Goal: Task Accomplishment & Management: Manage account settings

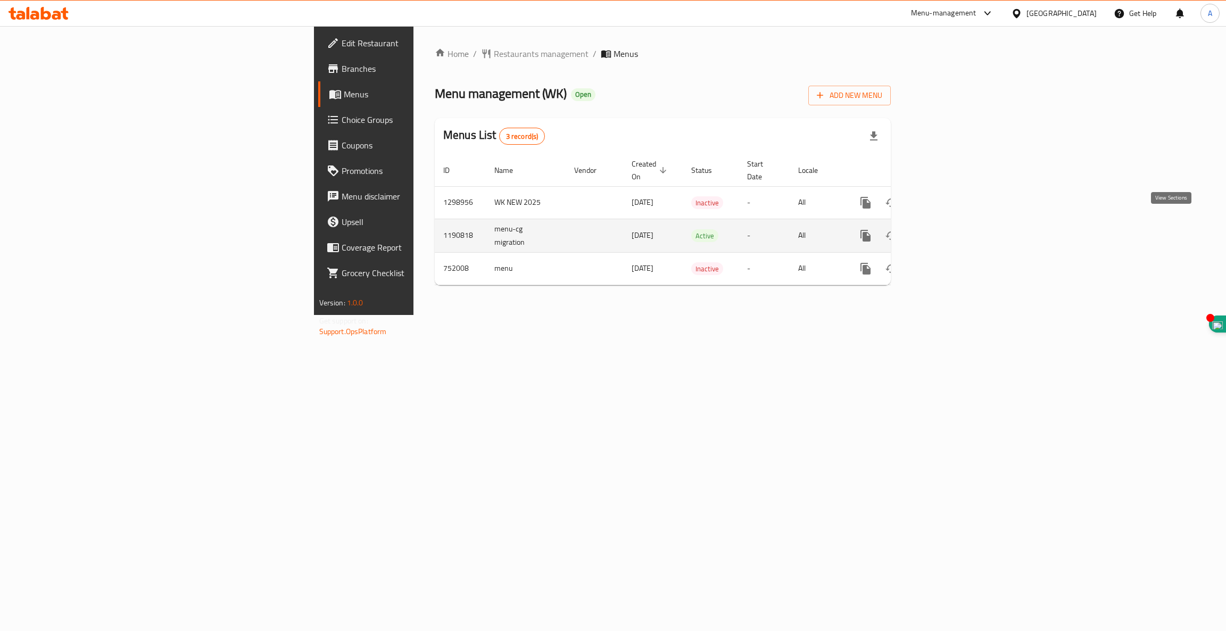
click at [948, 231] on icon "enhanced table" at bounding box center [943, 236] width 10 height 10
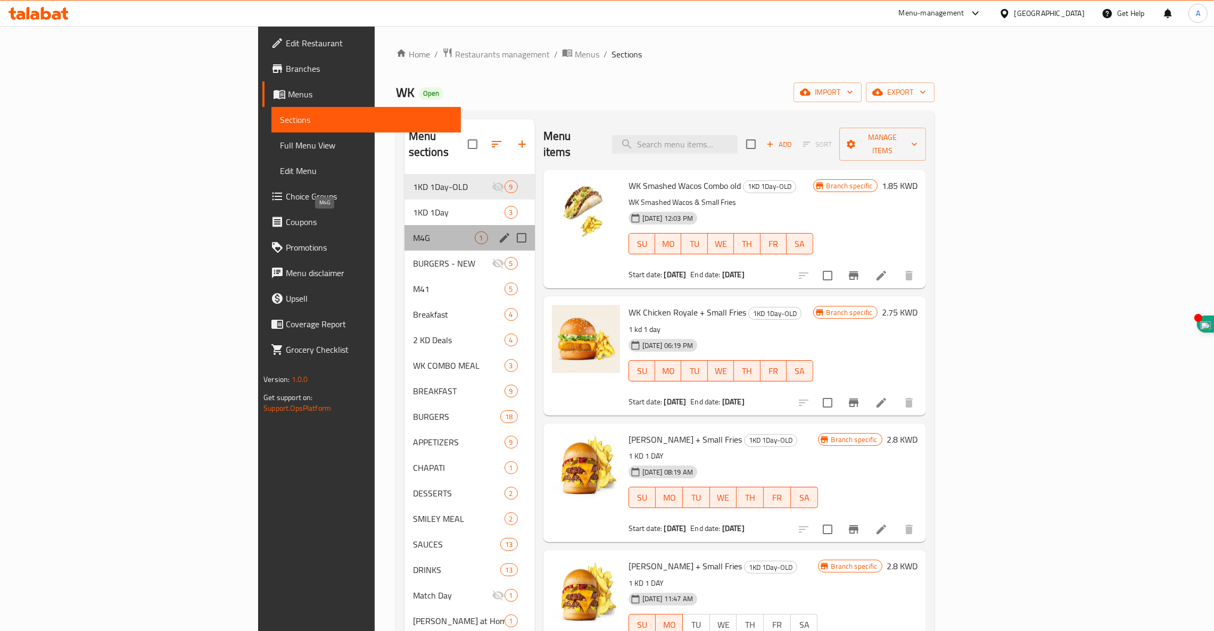
click at [413, 232] on span "M4G" at bounding box center [444, 238] width 62 height 13
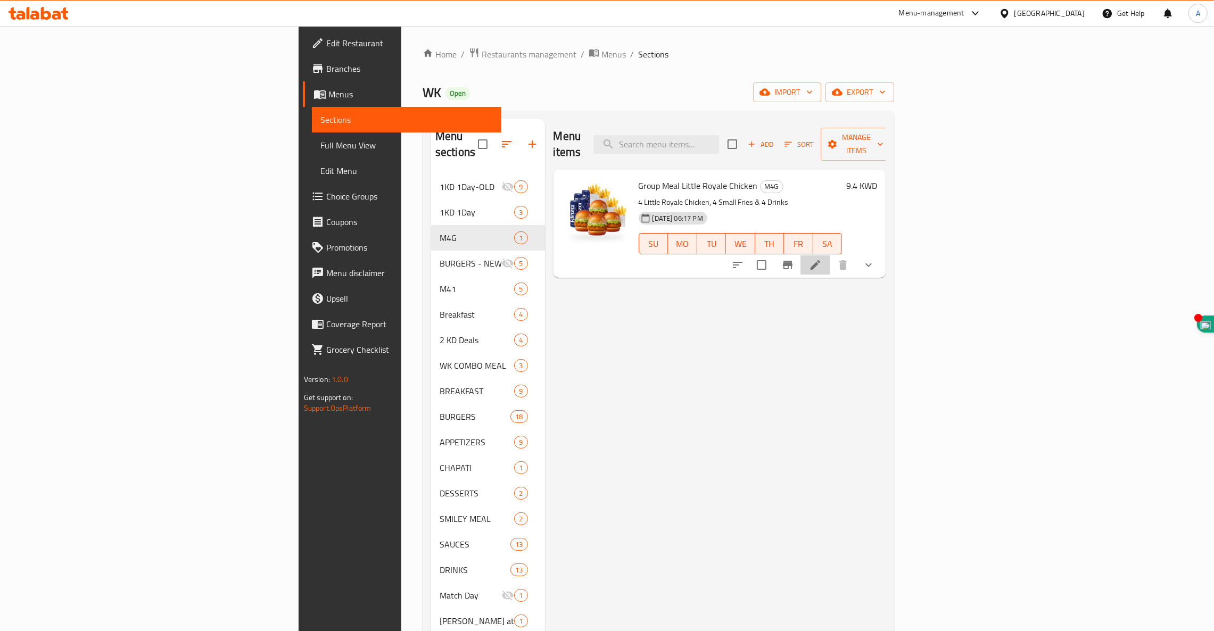
click at [822, 259] on icon at bounding box center [815, 265] width 13 height 13
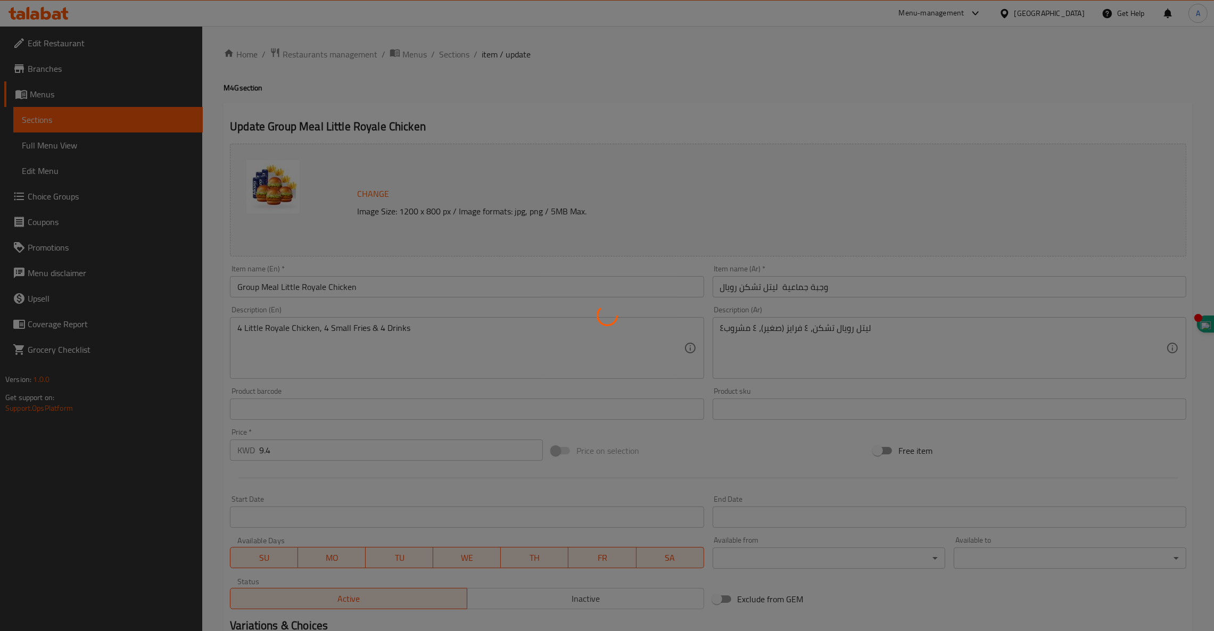
type input "اختيار المشروب 1"
type input "1"
type input "4"
type input "اختيار المشروب 2"
type input "1"
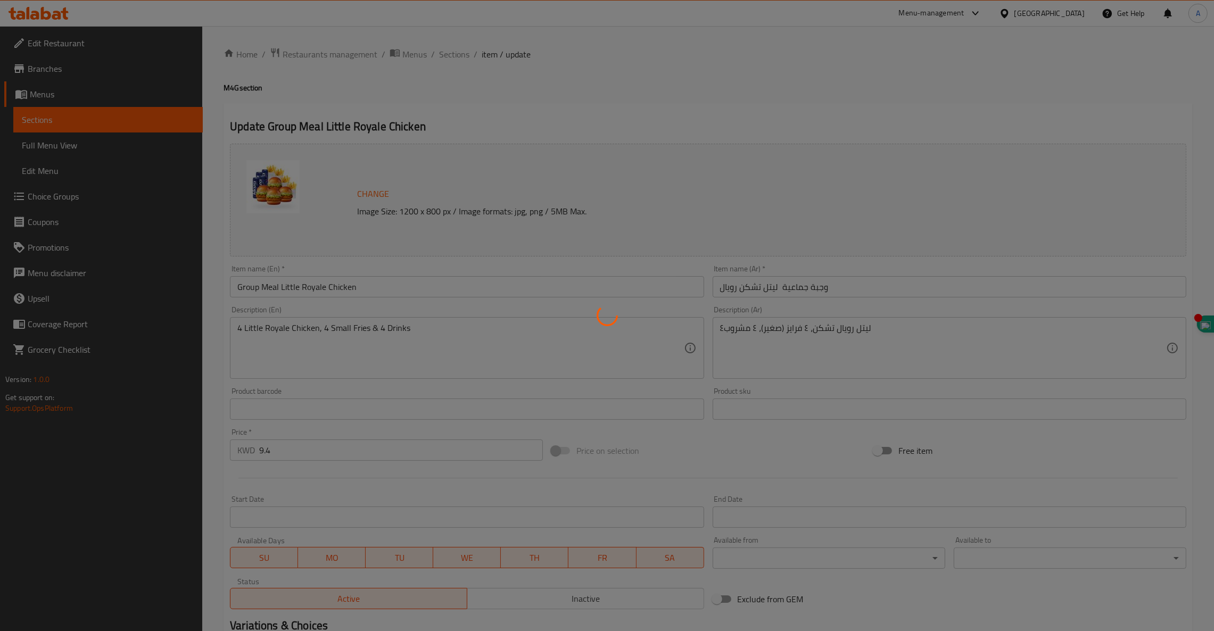
type input "4"
type input "اختيار المشروب 3"
type input "1"
type input "9"
type input "اختيار المشروب 4"
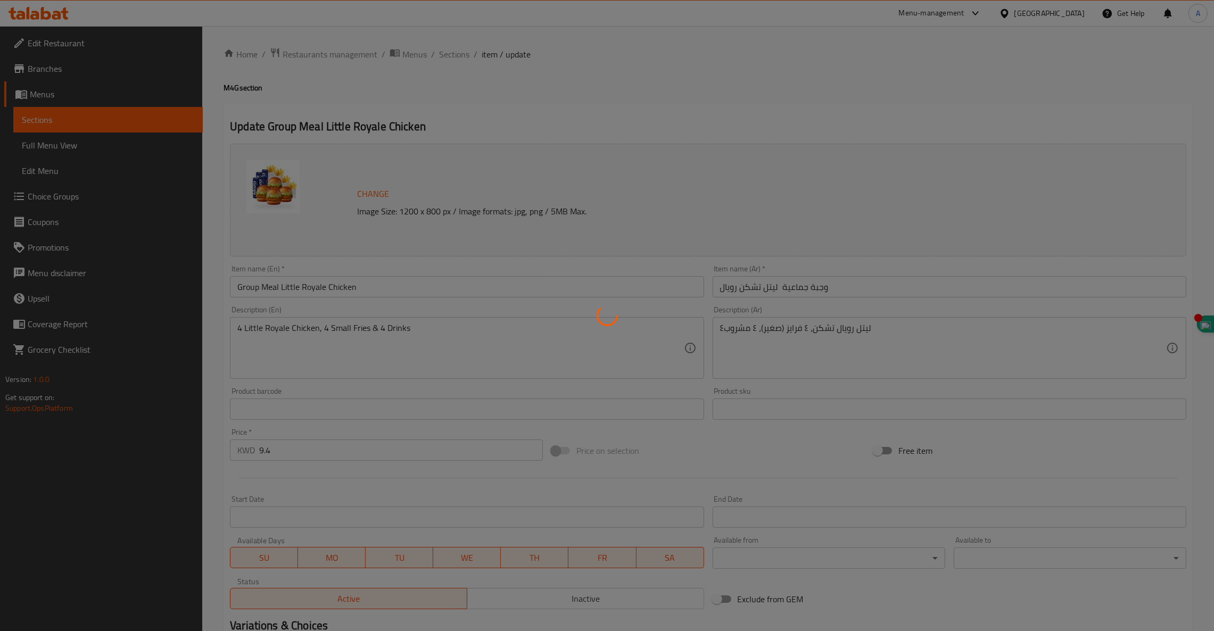
type input "1"
type input "4"
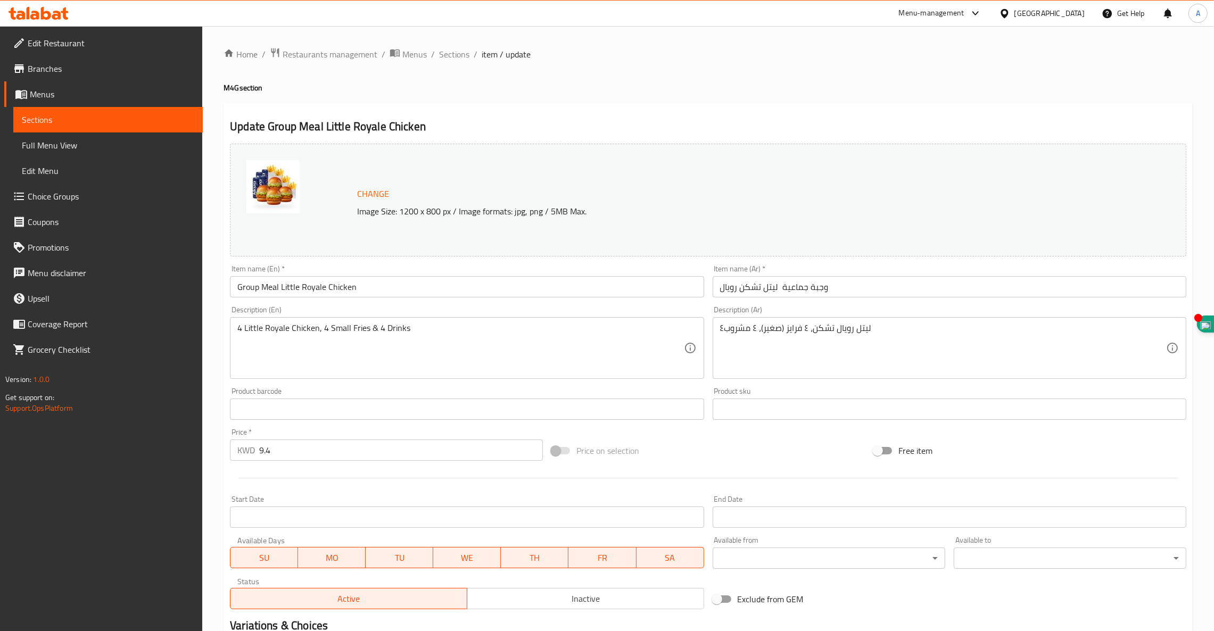
scroll to position [285, 0]
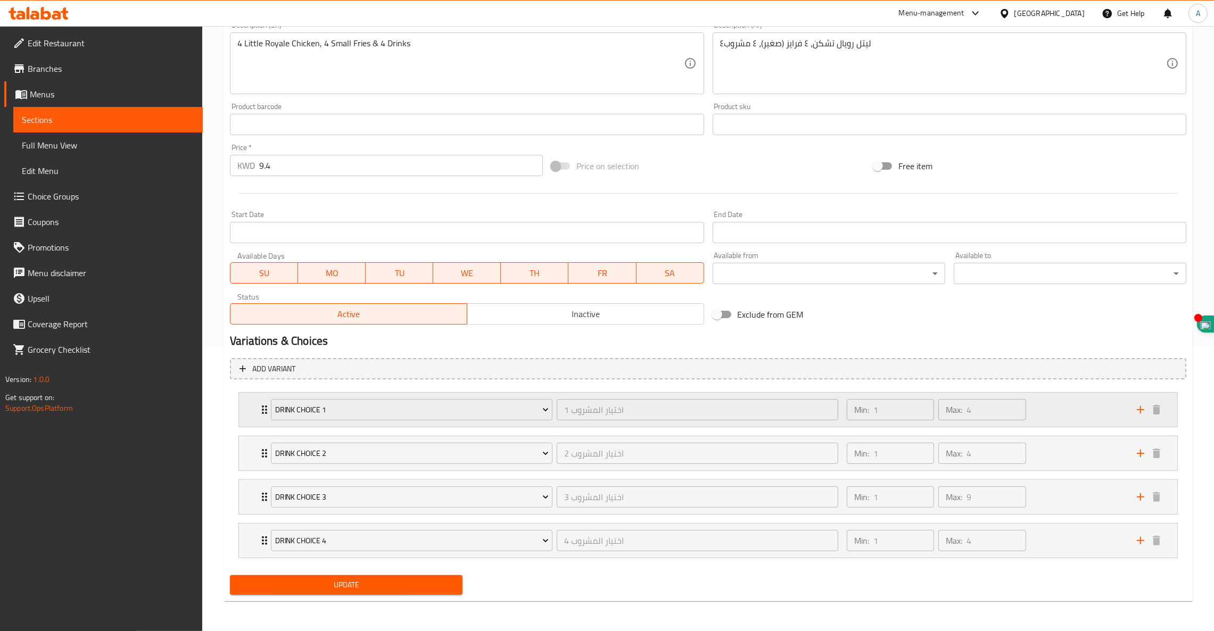
click at [265, 413] on div "Drink Choice 1 اختيار المشروب 1 ​" at bounding box center [555, 410] width 580 height 34
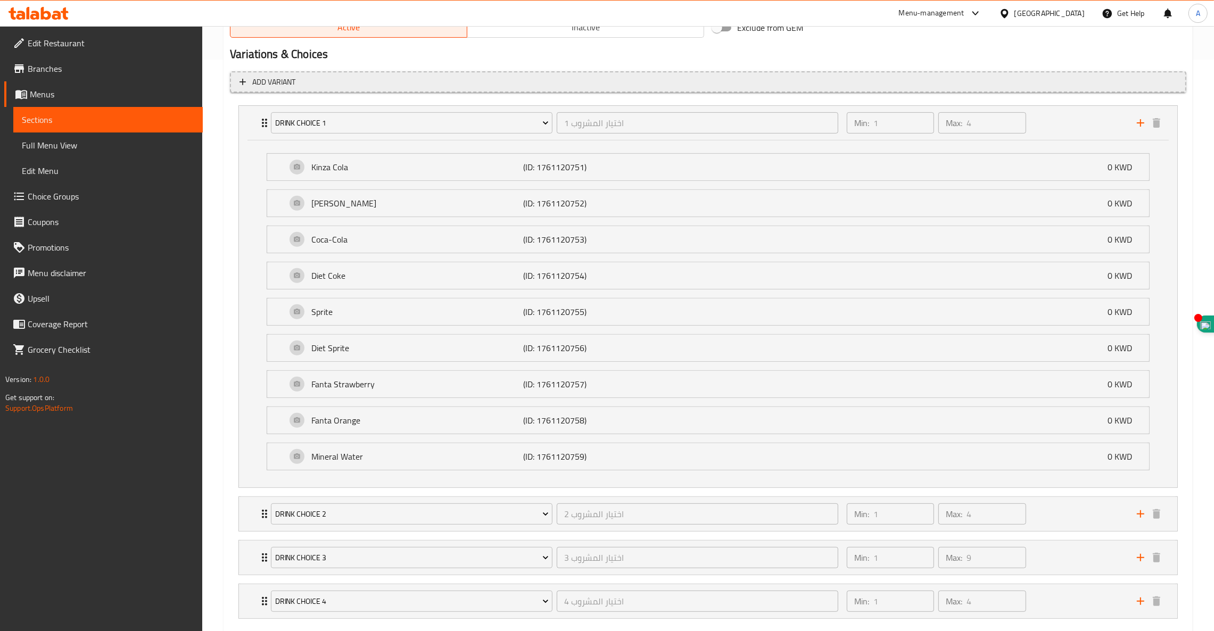
scroll to position [596, 0]
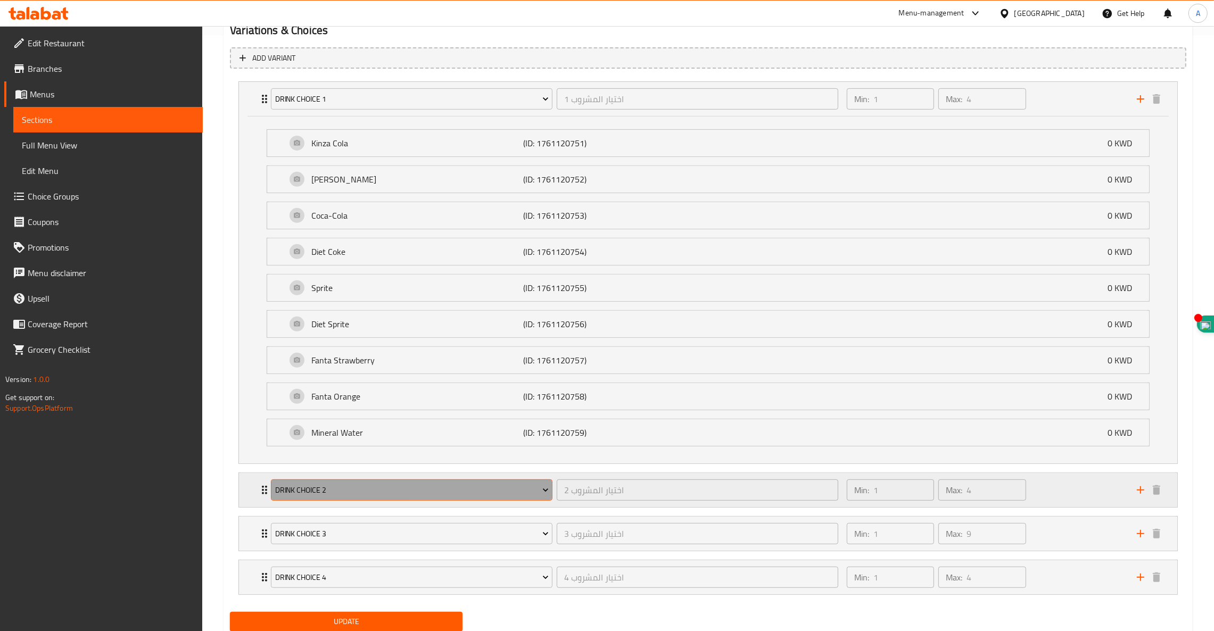
click at [350, 490] on span "Drink Choice 2" at bounding box center [412, 490] width 274 height 13
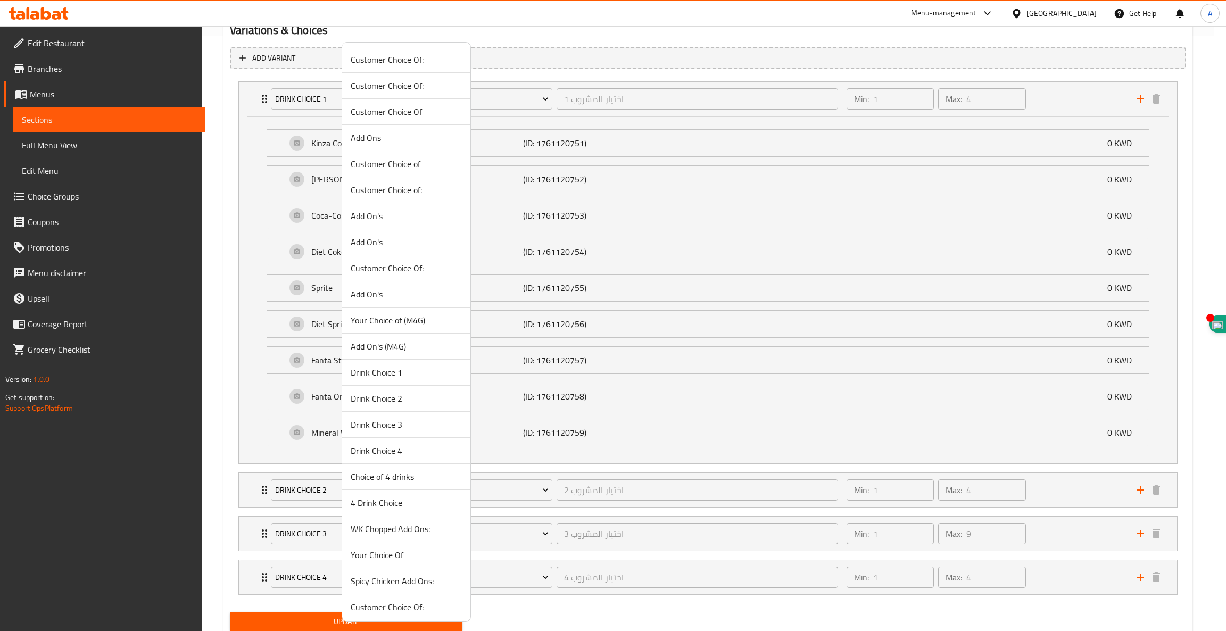
click at [395, 481] on span "Choice of 4 drinks" at bounding box center [406, 477] width 111 height 13
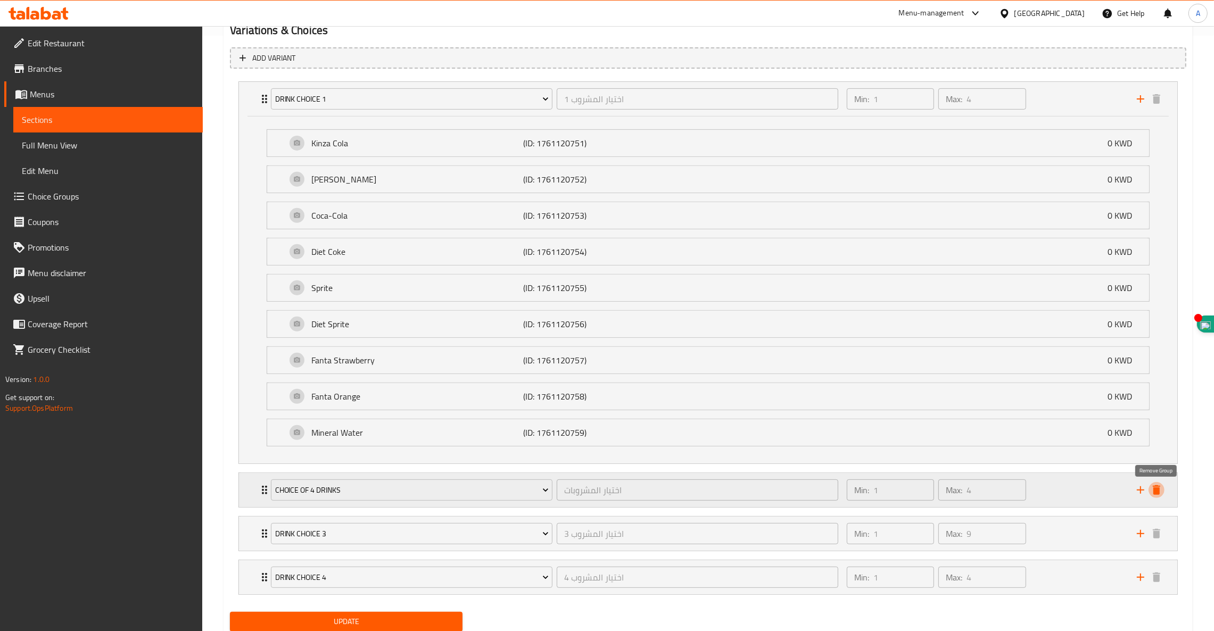
click at [1159, 497] on icon "delete" at bounding box center [1156, 490] width 13 height 13
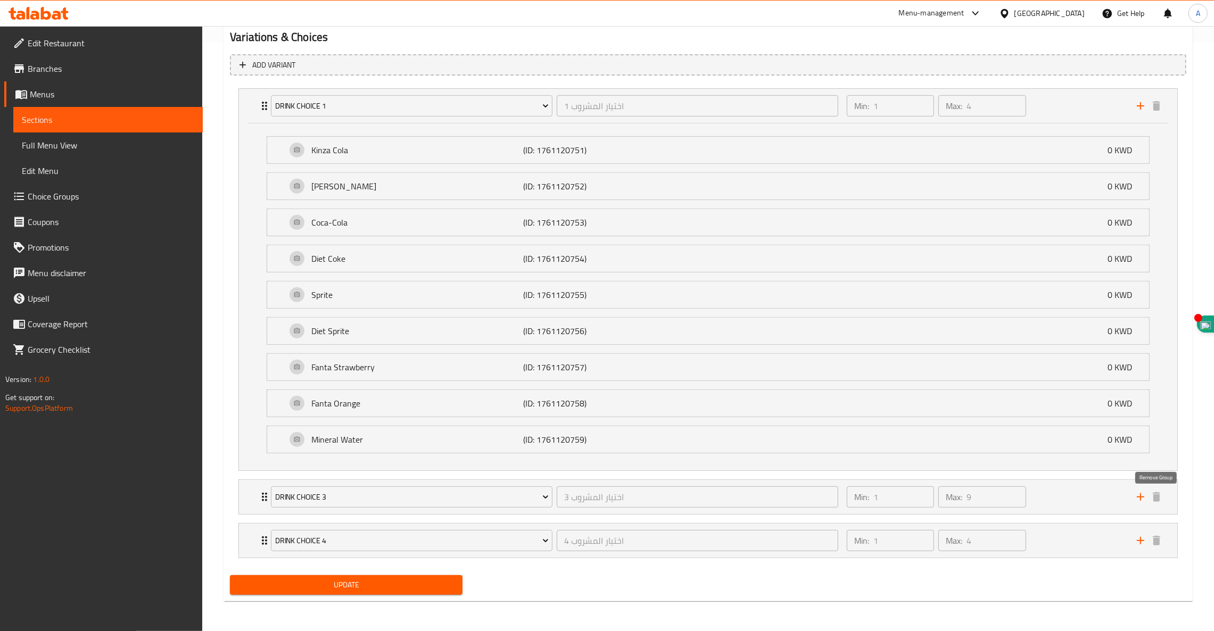
scroll to position [591, 0]
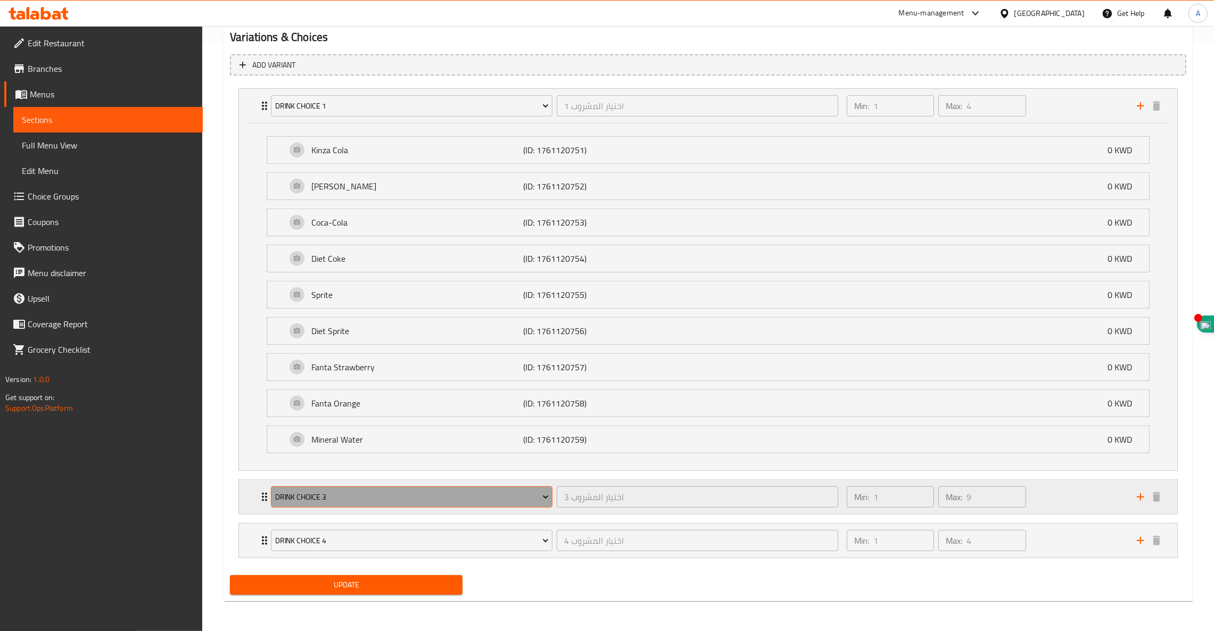
click at [404, 493] on span "Drink Choice 3" at bounding box center [412, 497] width 274 height 13
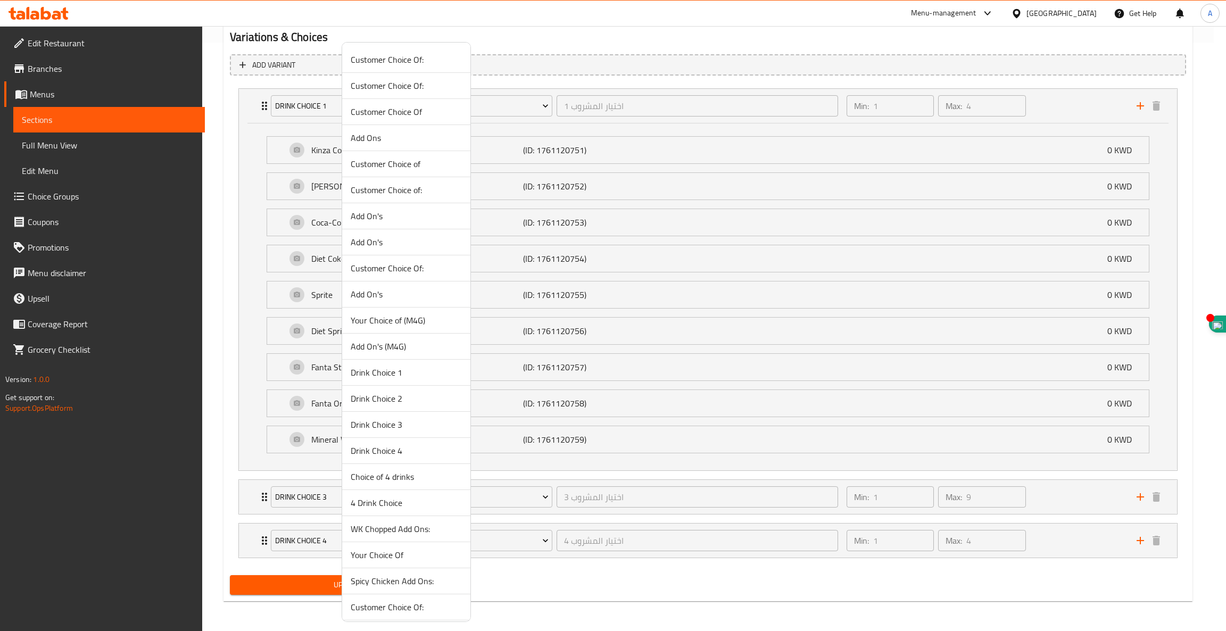
click at [389, 504] on span "4 Drink Choice" at bounding box center [406, 503] width 111 height 13
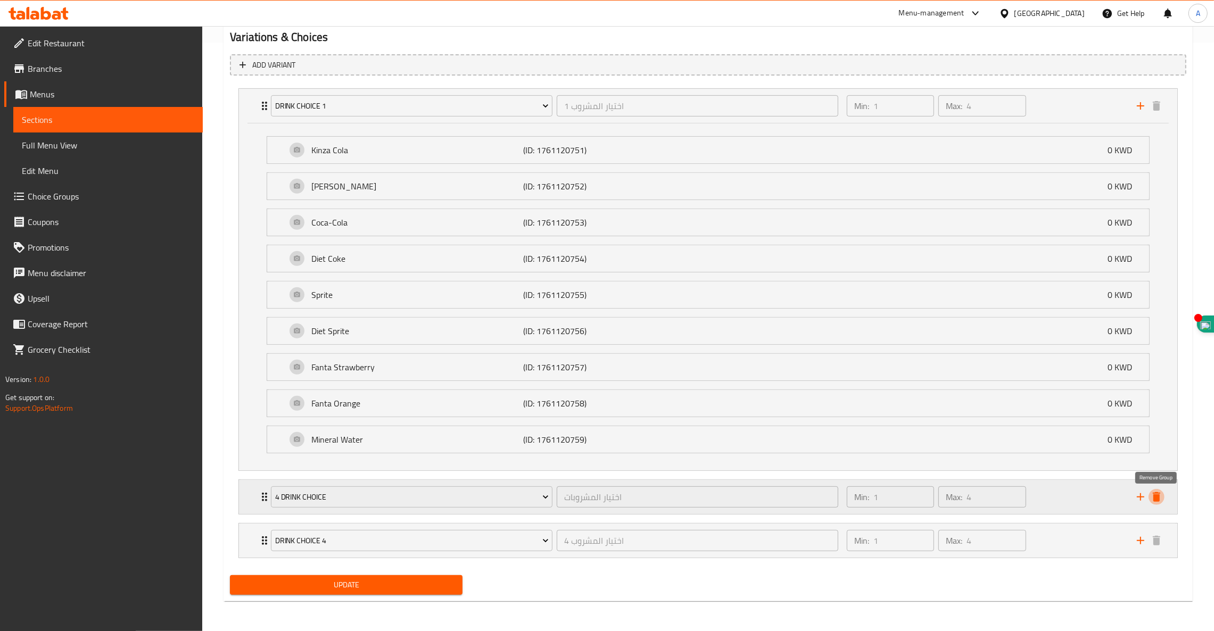
click at [1159, 499] on icon "delete" at bounding box center [1156, 497] width 7 height 10
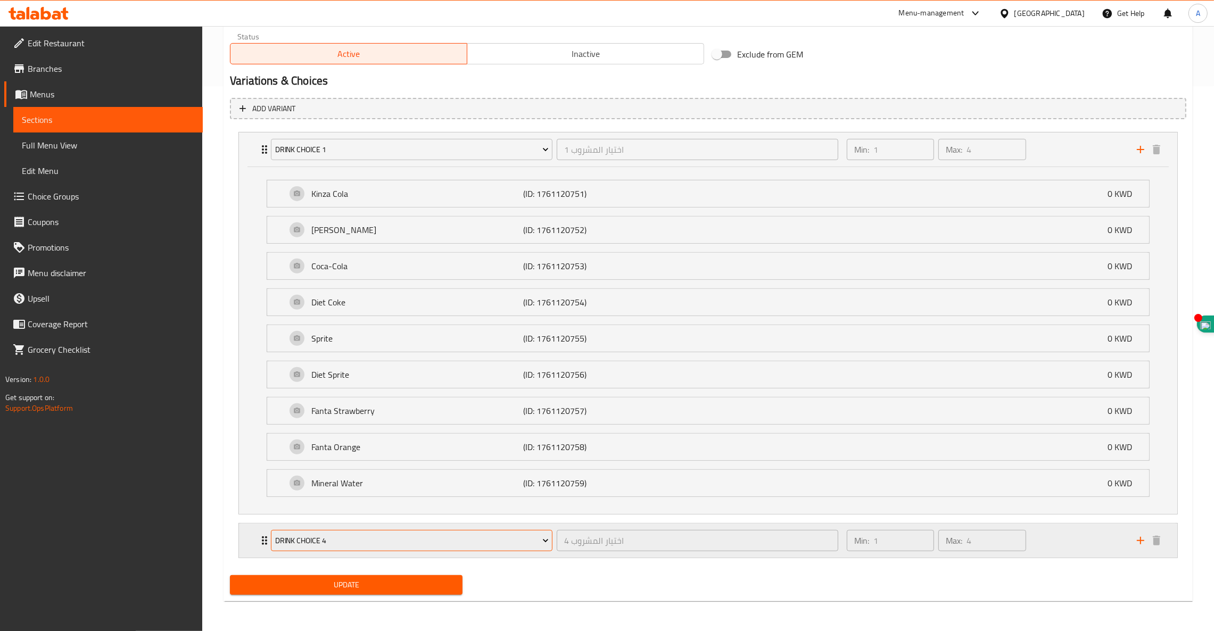
scroll to position [547, 0]
click at [347, 535] on span "Drink Choice 4" at bounding box center [412, 540] width 274 height 13
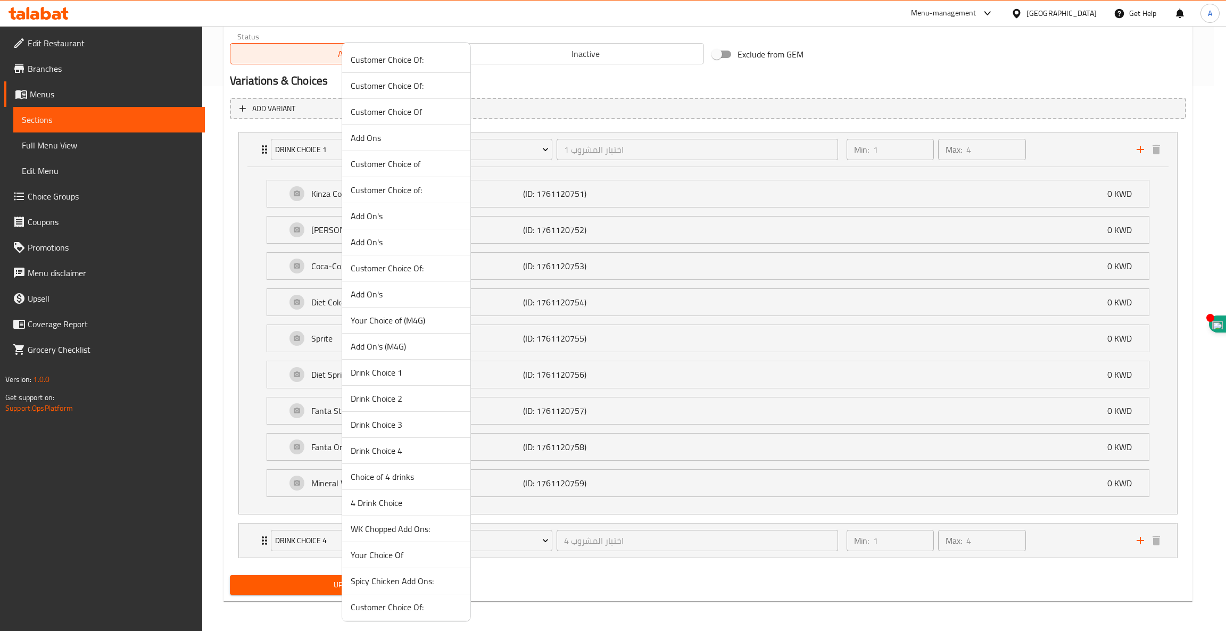
click at [393, 505] on span "4 Drink Choice" at bounding box center [406, 503] width 111 height 13
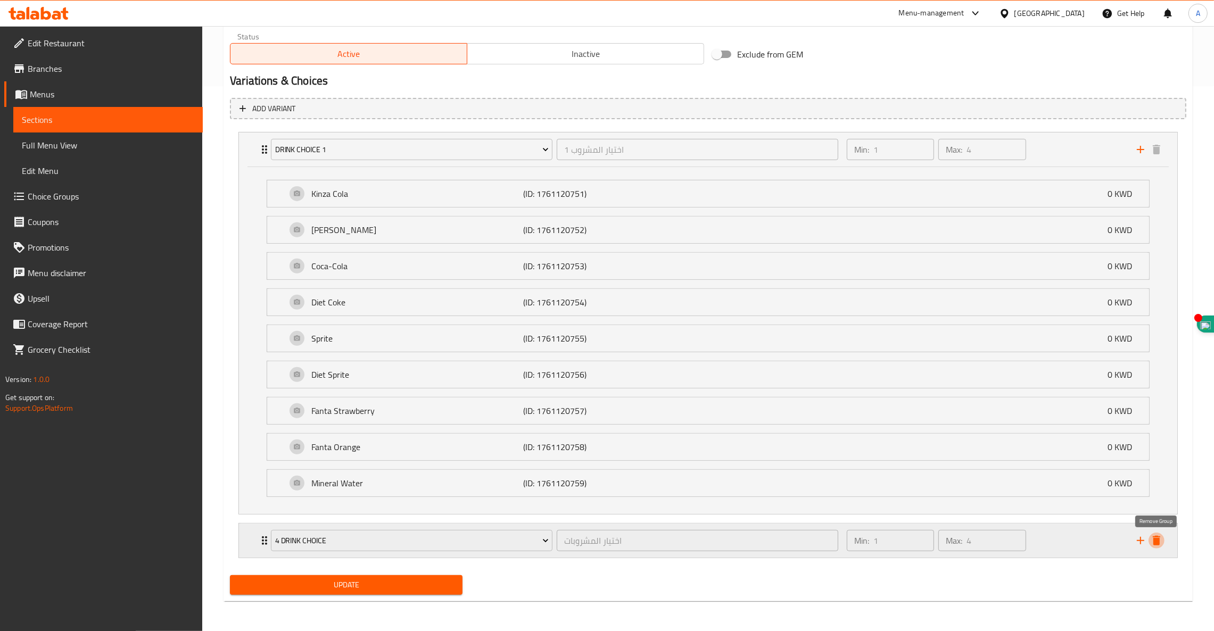
click at [1156, 539] on icon "delete" at bounding box center [1156, 541] width 7 height 10
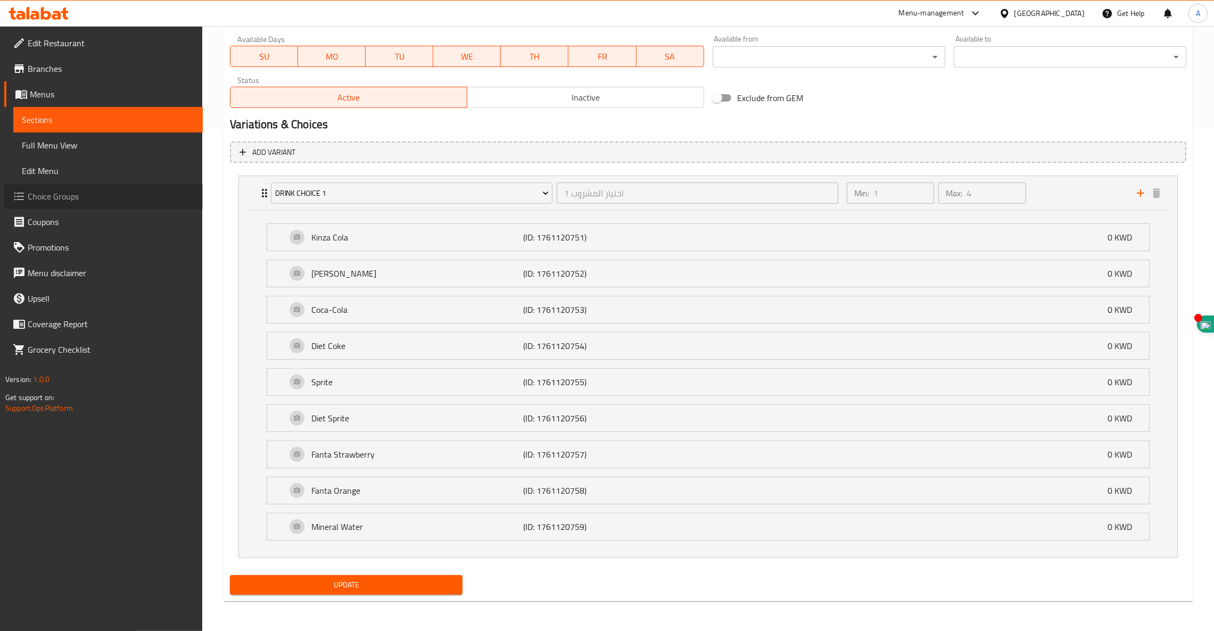
click at [42, 197] on span "Choice Groups" at bounding box center [111, 196] width 167 height 13
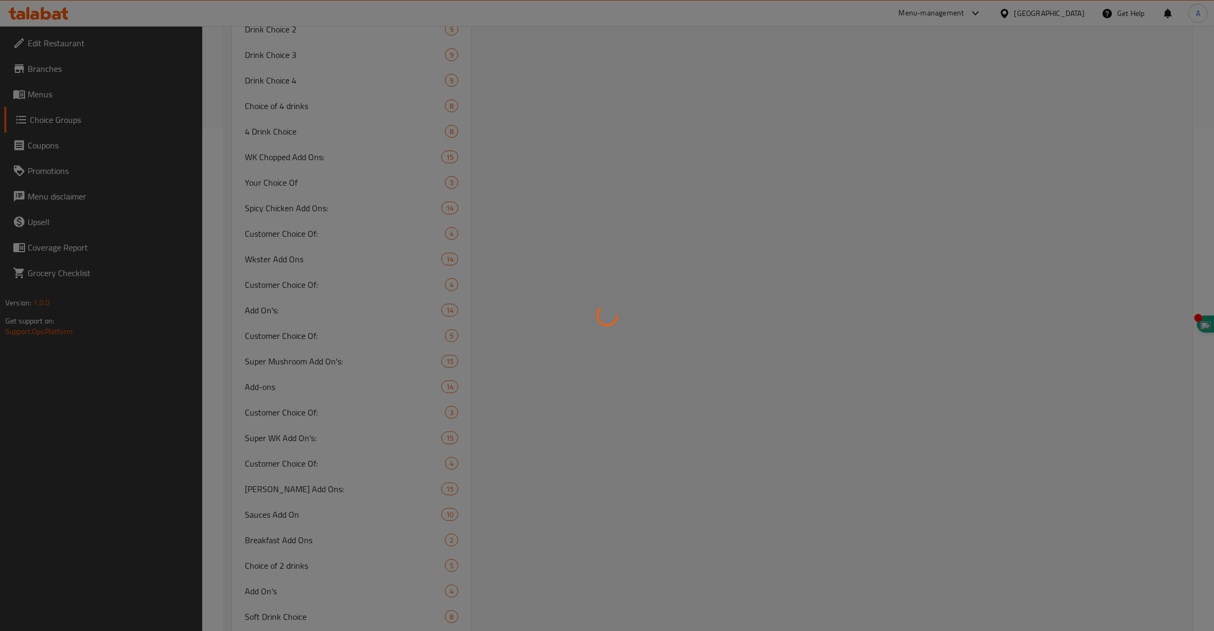
scroll to position [151, 0]
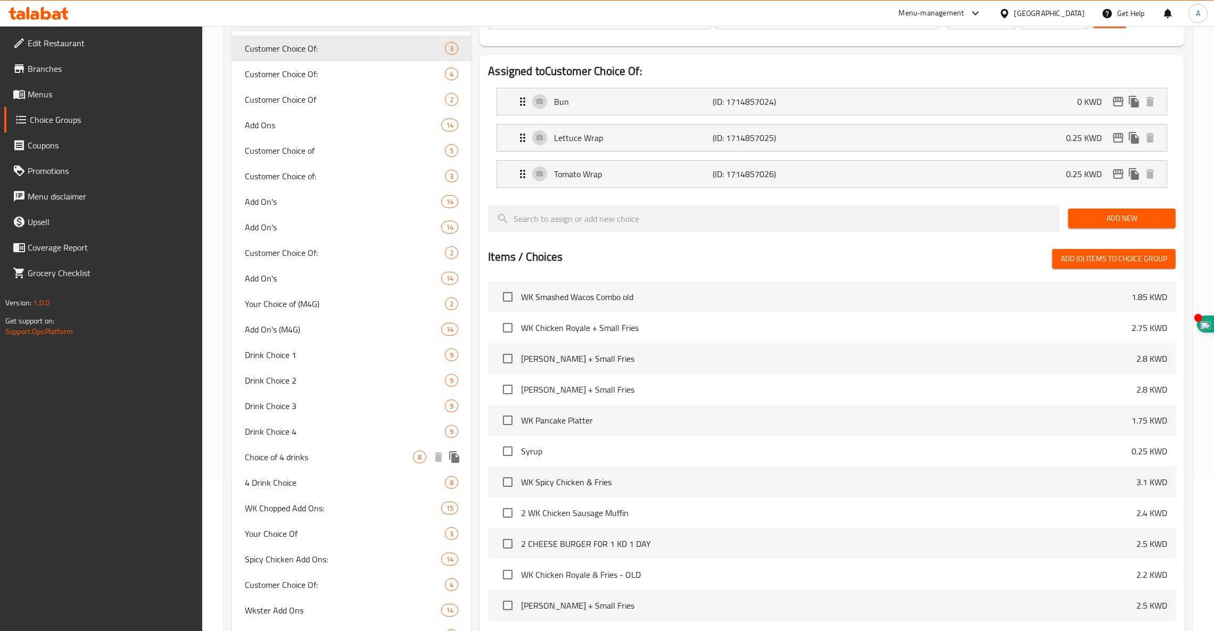
click at [273, 462] on span "Choice of 4 drinks" at bounding box center [329, 457] width 168 height 13
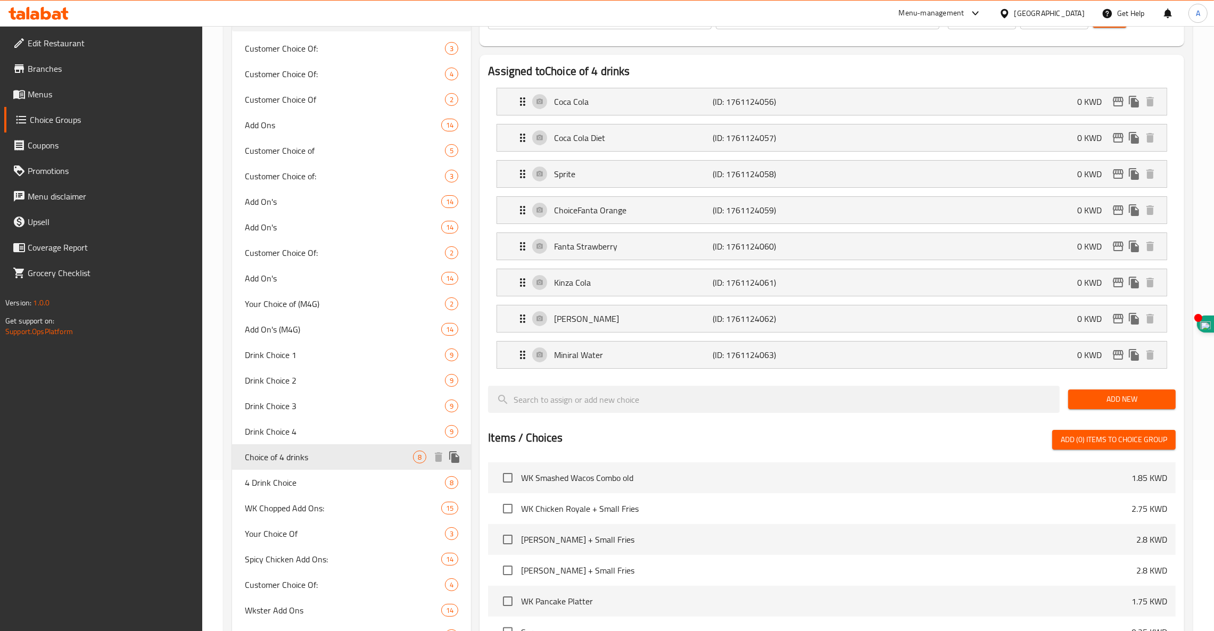
type input "Choice of 4 drinks"
type input "اختيار المشروبات"
type input "1"
type input "4"
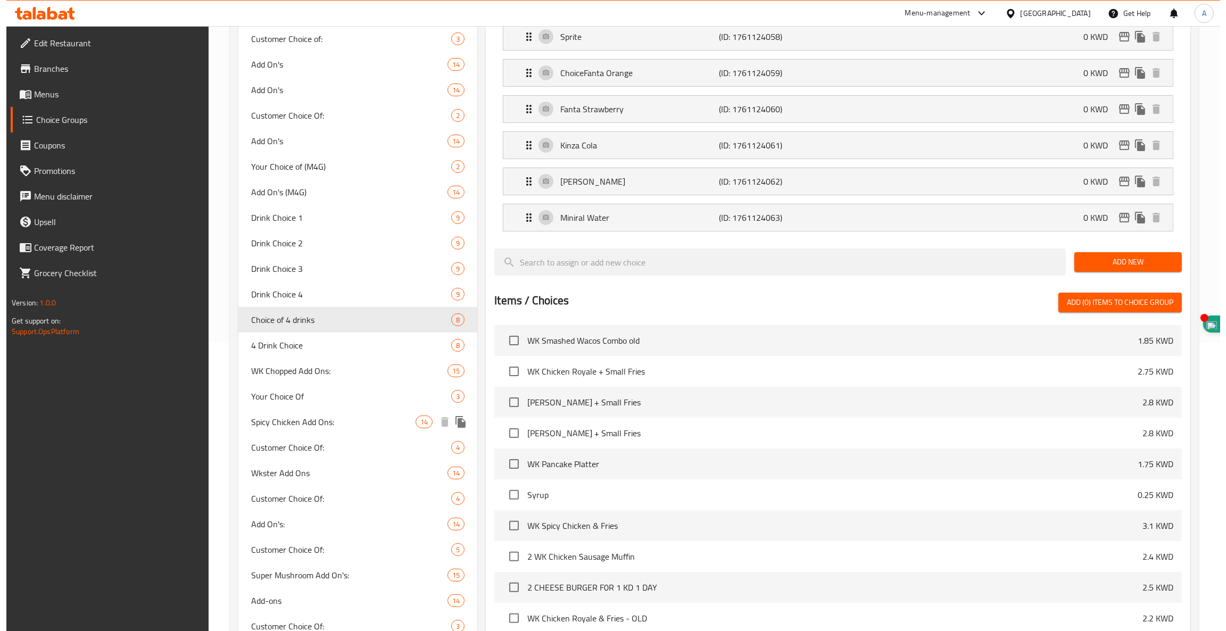
scroll to position [0, 0]
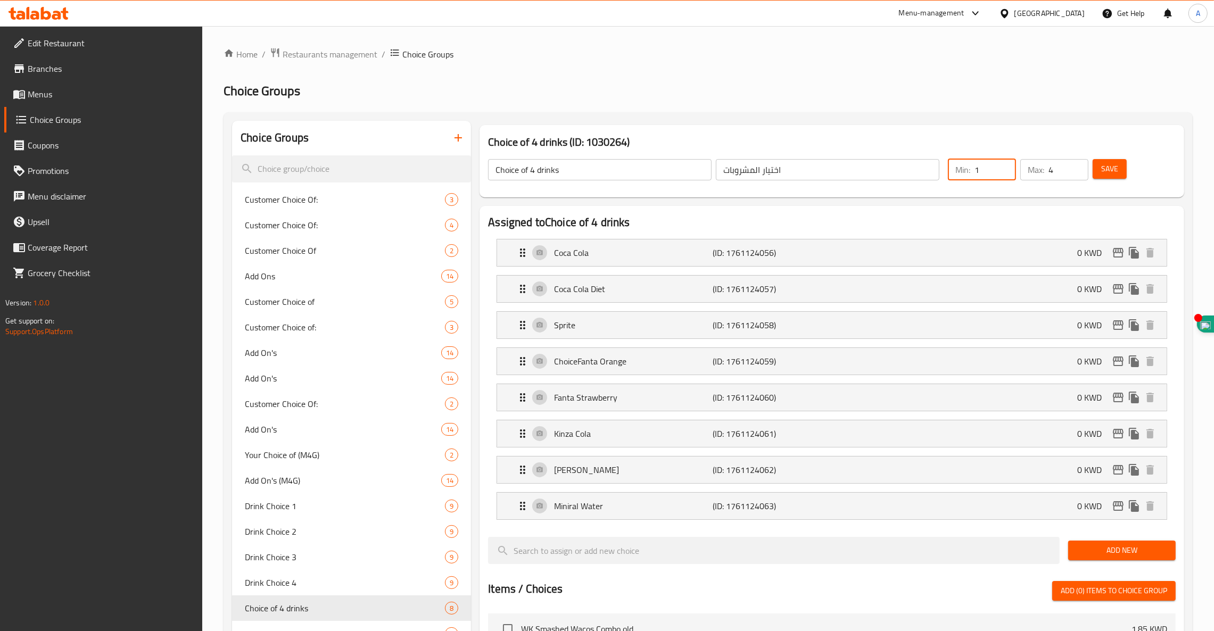
drag, startPoint x: 986, startPoint y: 171, endPoint x: 964, endPoint y: 169, distance: 23.0
click at [964, 169] on div "Min: 1 ​" at bounding box center [982, 169] width 68 height 21
type input "4"
drag, startPoint x: 1053, startPoint y: 169, endPoint x: 1019, endPoint y: 169, distance: 33.5
click at [1019, 169] on div "Max: 4 ​" at bounding box center [1054, 170] width 72 height 26
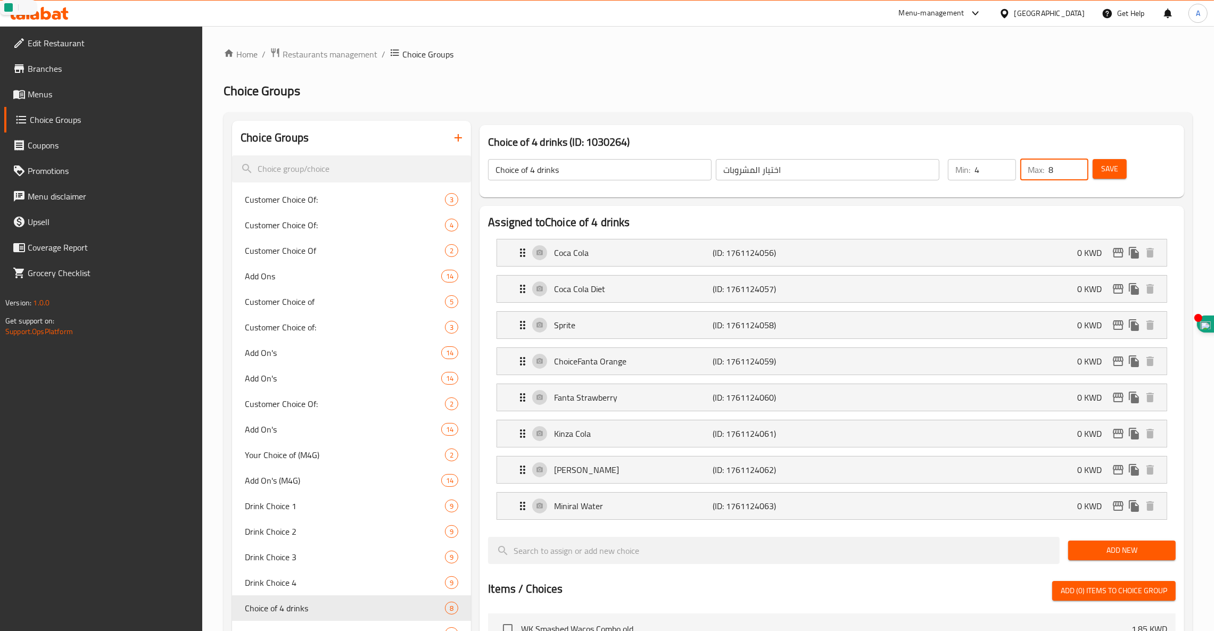
click at [866, 267] on div "Coca Cola (ID: 1761124056) 0 KWD Name (En) Coca Cola Name (En) Name (Ar) كوكا ك…" at bounding box center [832, 253] width 671 height 28
click at [608, 260] on div "Coca Cola (ID: 1761124056) 0 KWD" at bounding box center [835, 253] width 638 height 27
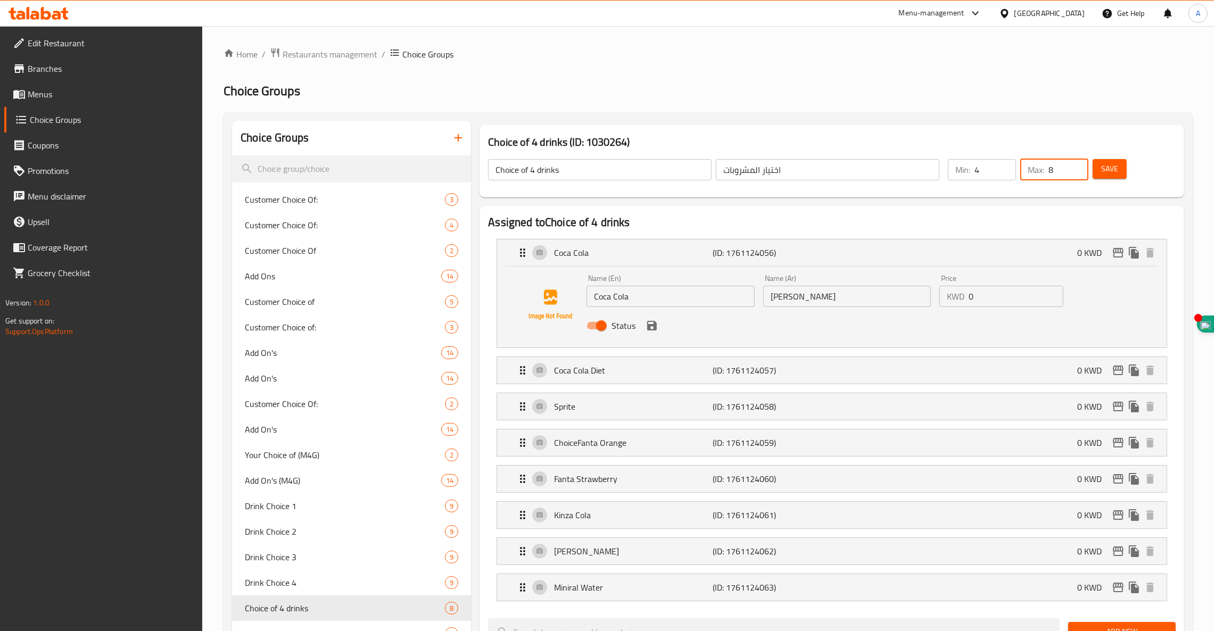
type input "8"
click at [1106, 166] on span "Save" at bounding box center [1109, 168] width 17 height 13
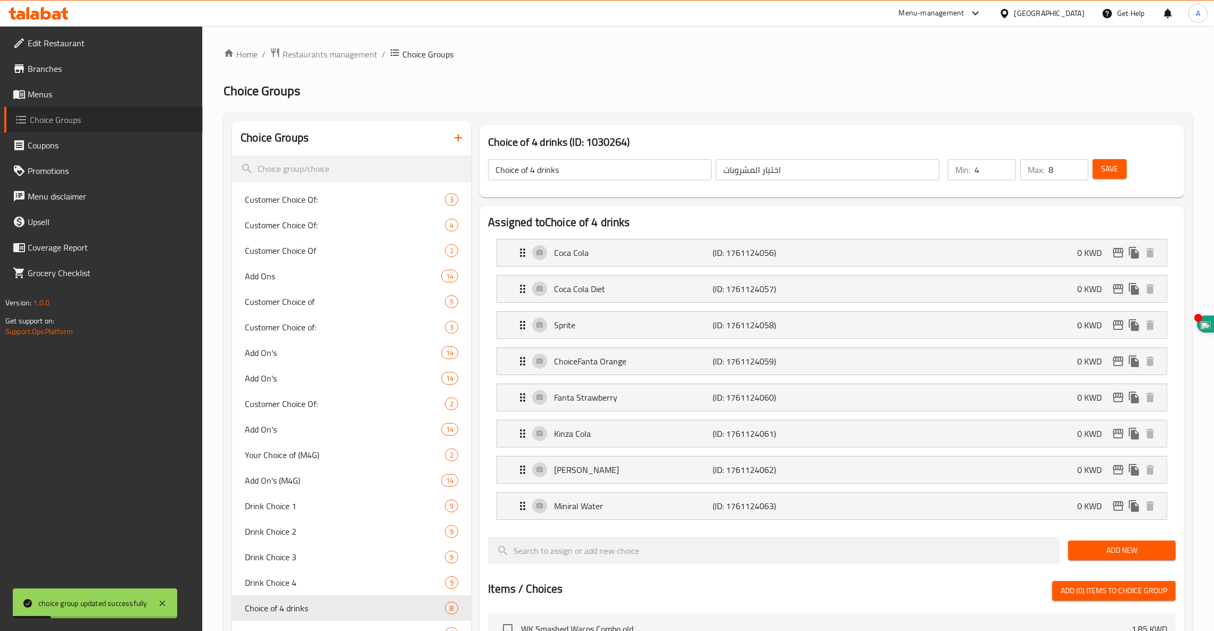
click at [44, 122] on span "Choice Groups" at bounding box center [112, 119] width 164 height 13
click at [46, 94] on span "Menus" at bounding box center [111, 94] width 167 height 13
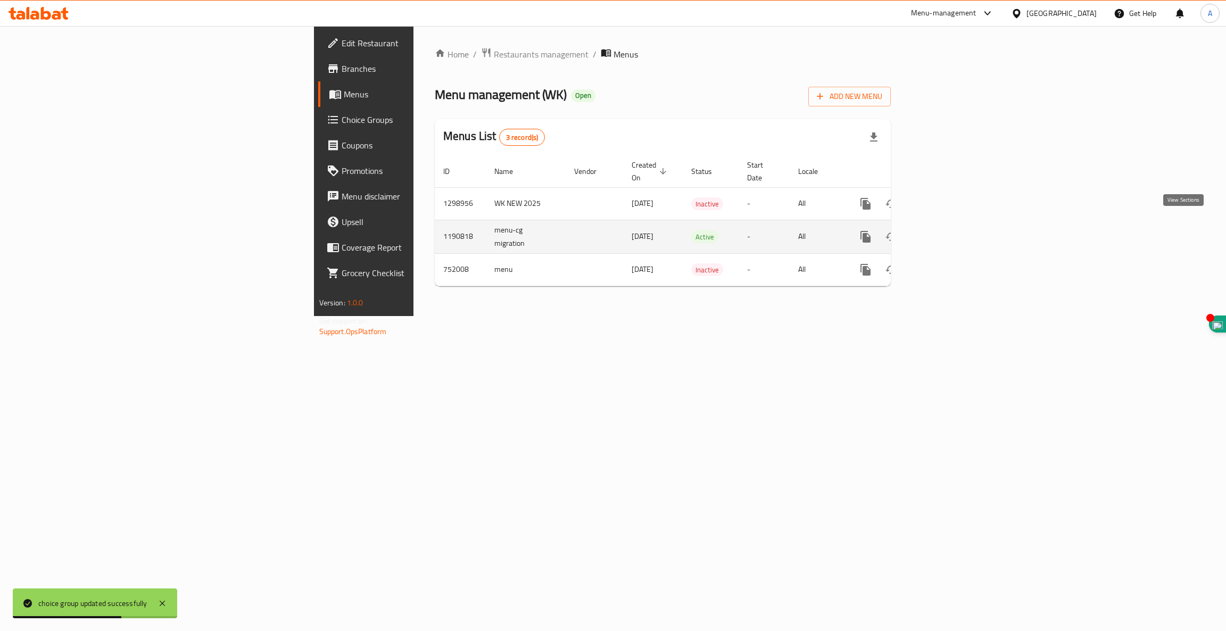
click at [949, 230] on icon "enhanced table" at bounding box center [942, 236] width 13 height 13
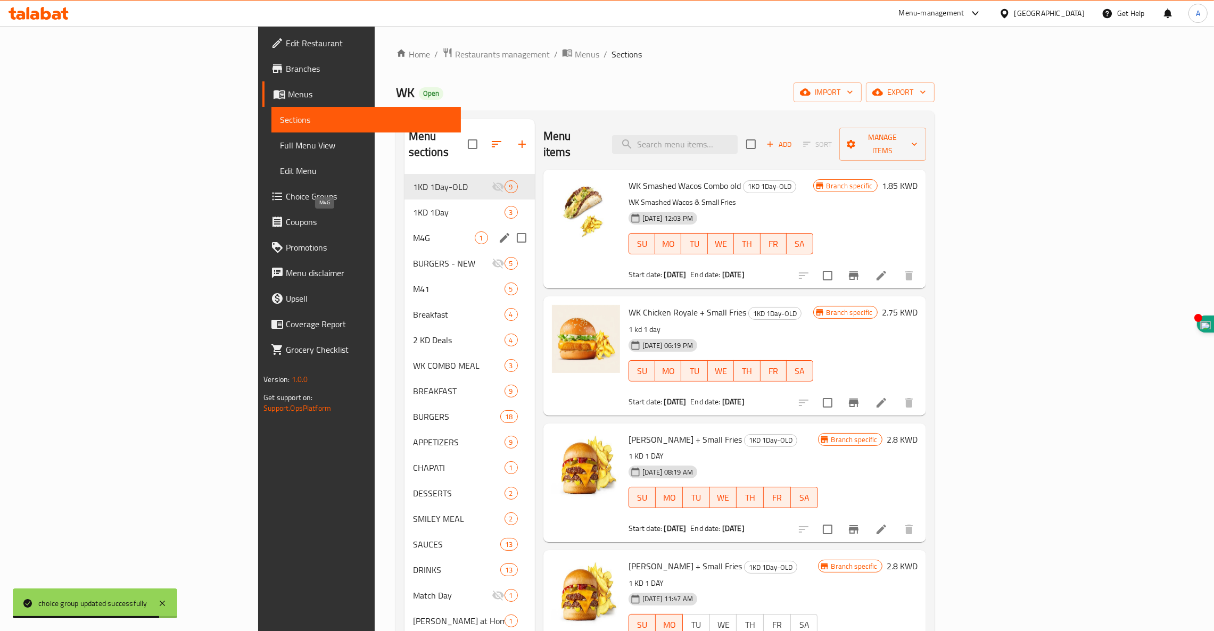
click at [413, 232] on span "M4G" at bounding box center [444, 238] width 62 height 13
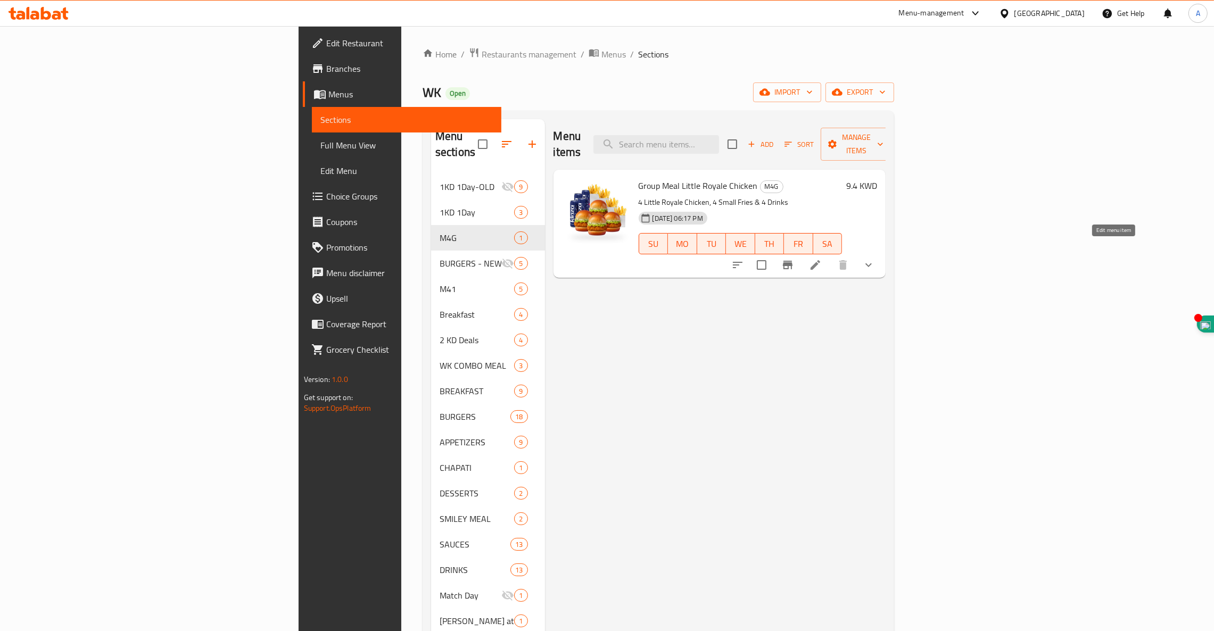
click at [822, 259] on icon at bounding box center [815, 265] width 13 height 13
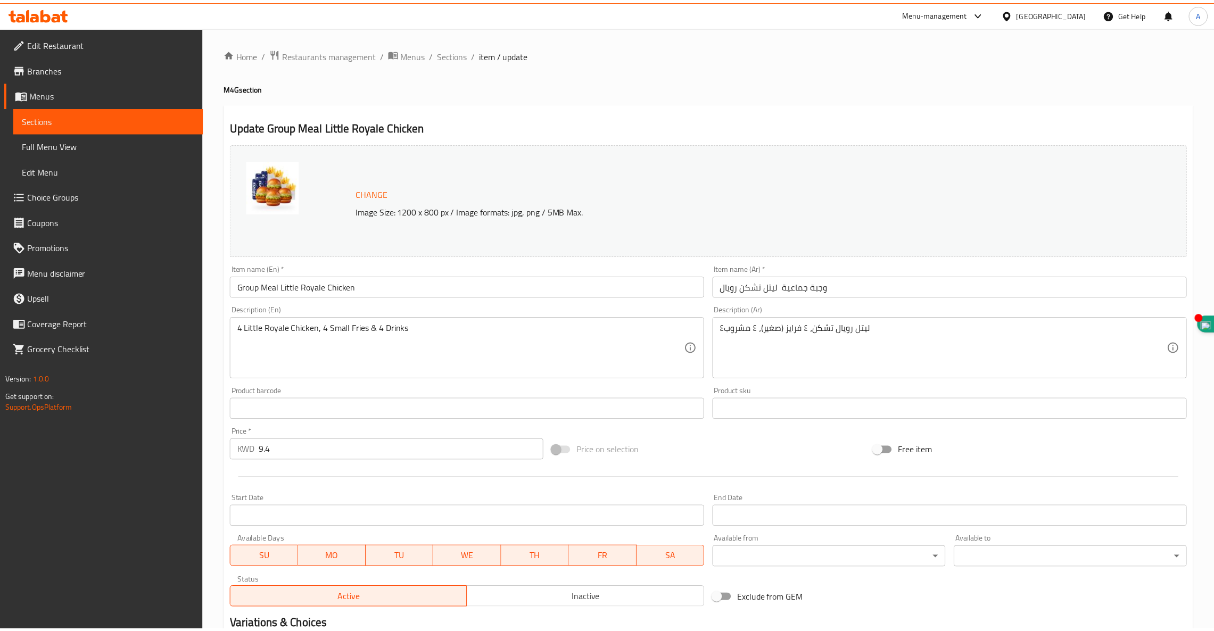
scroll to position [285, 0]
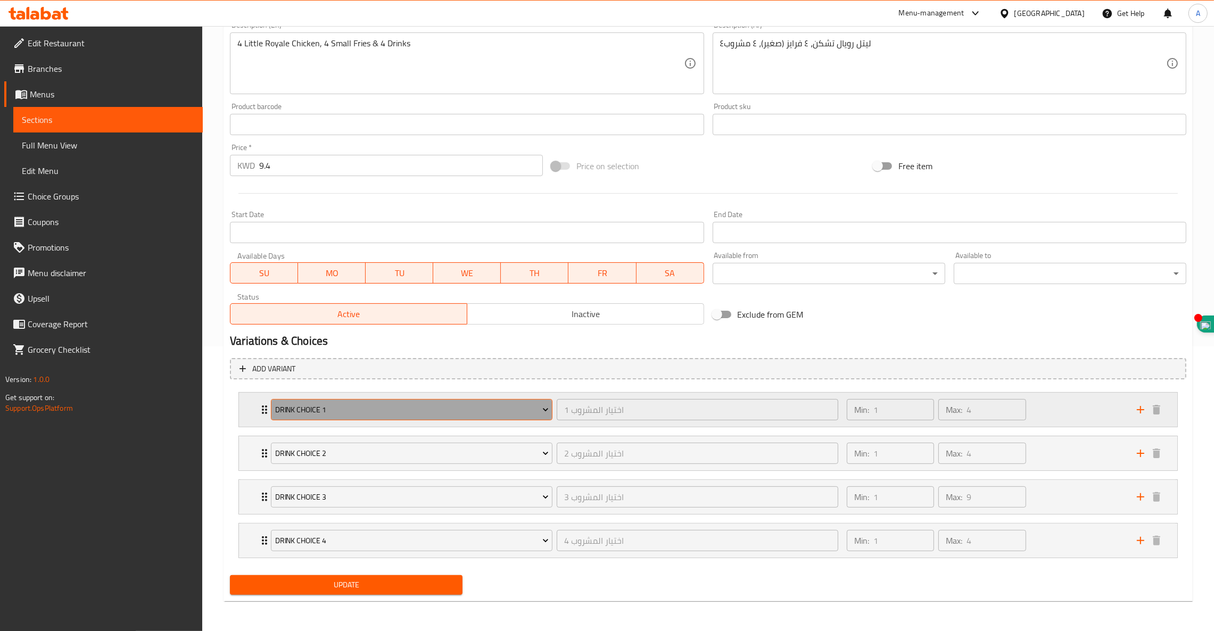
click at [359, 413] on span "Drink Choice 1" at bounding box center [412, 410] width 274 height 13
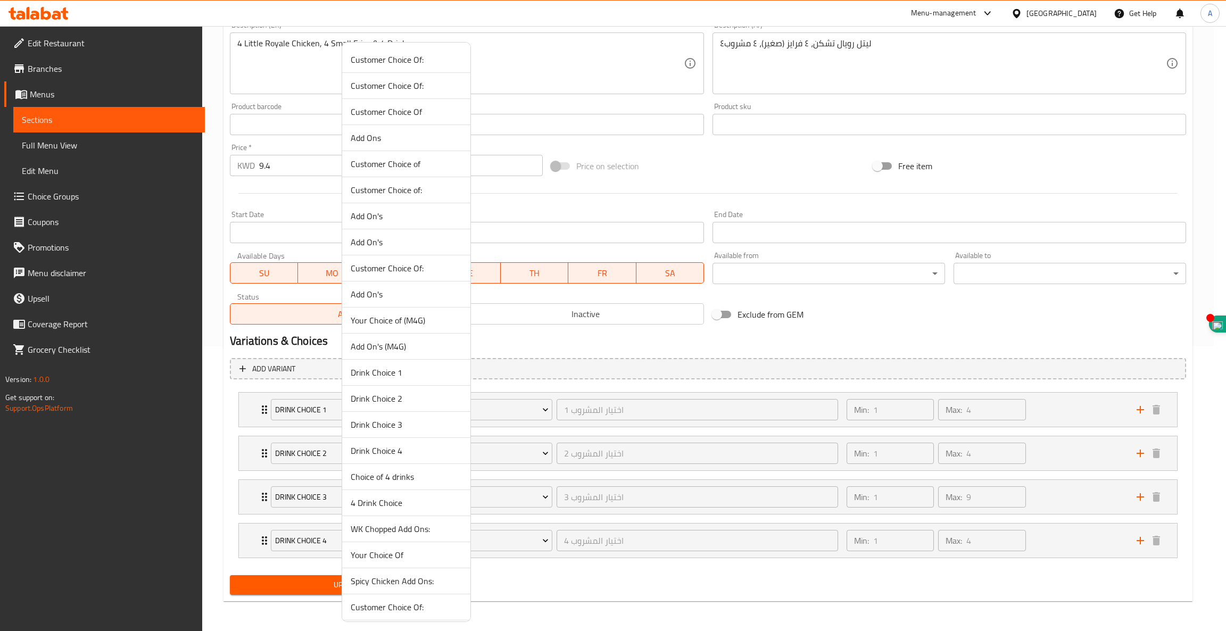
click at [384, 479] on span "Choice of 4 drinks" at bounding box center [406, 477] width 111 height 13
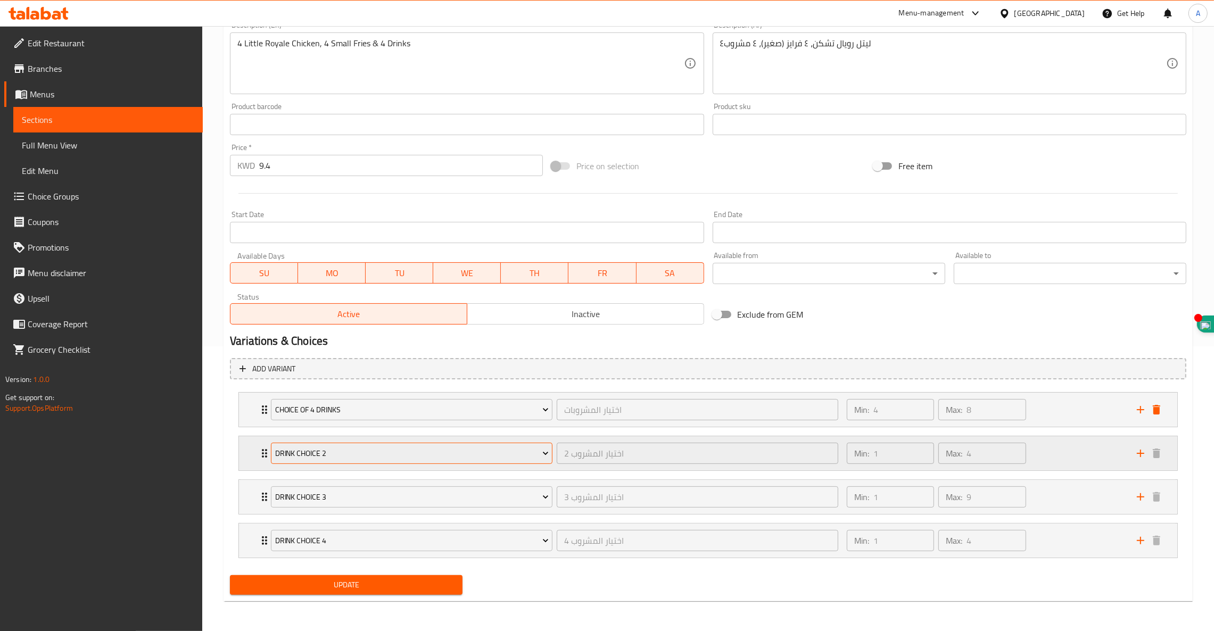
click at [335, 459] on span "Drink Choice 2" at bounding box center [412, 453] width 274 height 13
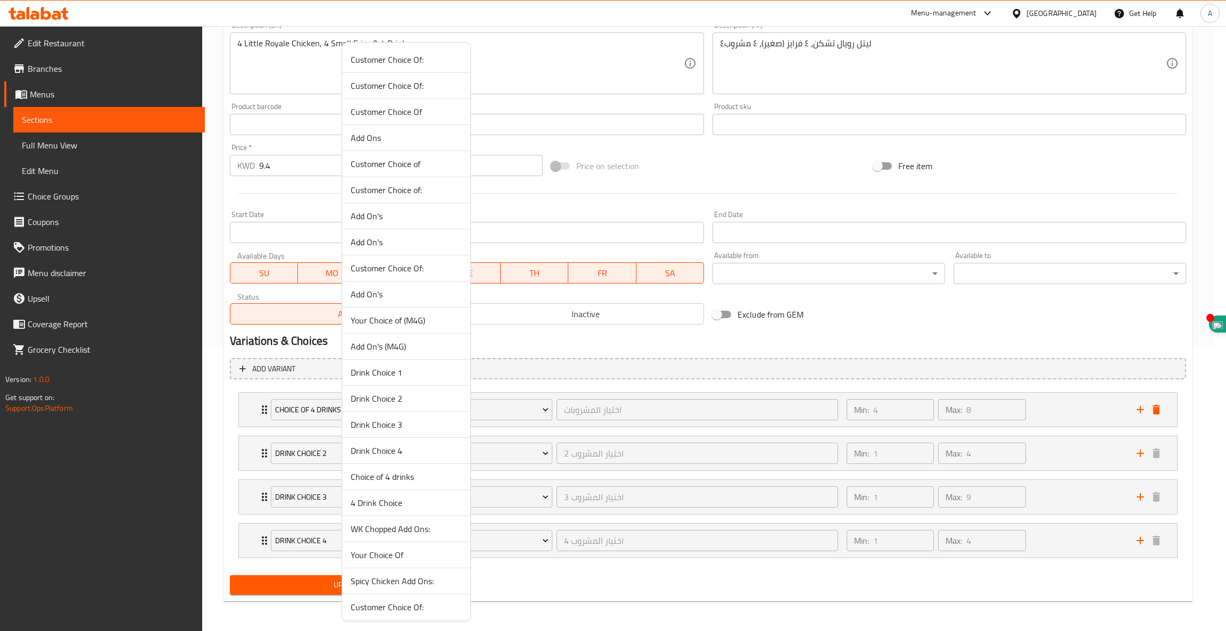
click at [391, 429] on span "Drink Choice 3" at bounding box center [406, 424] width 111 height 13
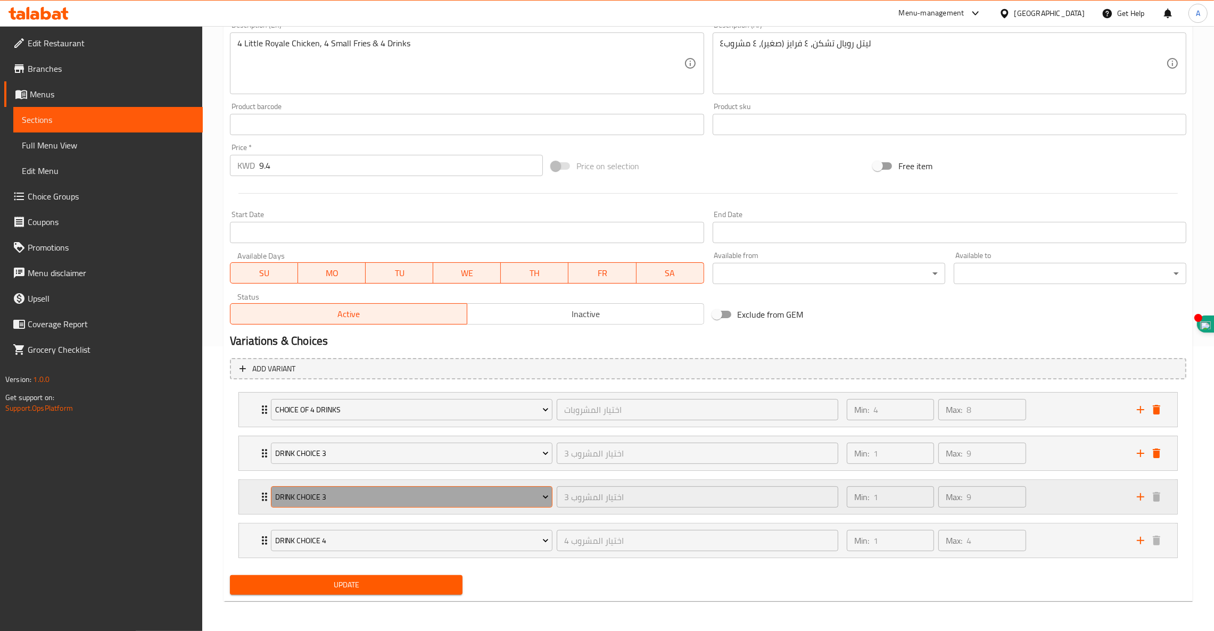
click at [350, 497] on span "Drink Choice 3" at bounding box center [412, 497] width 274 height 13
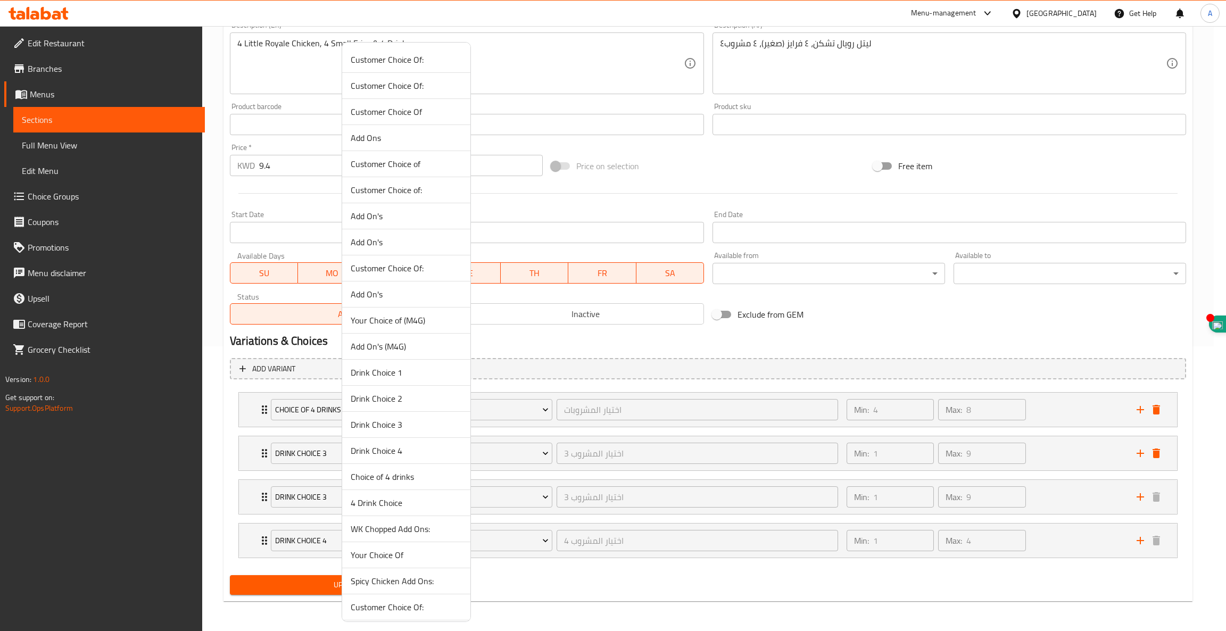
click at [383, 501] on span "4 Drink Choice" at bounding box center [406, 503] width 111 height 13
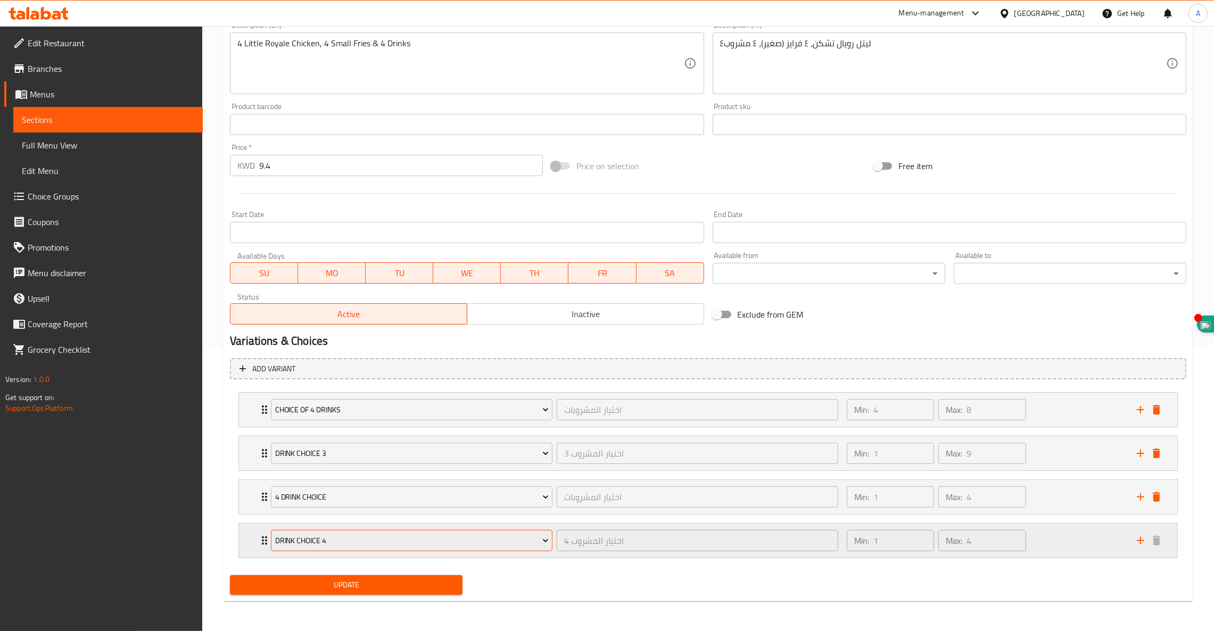
click at [349, 550] on button "Drink Choice 4" at bounding box center [412, 540] width 282 height 21
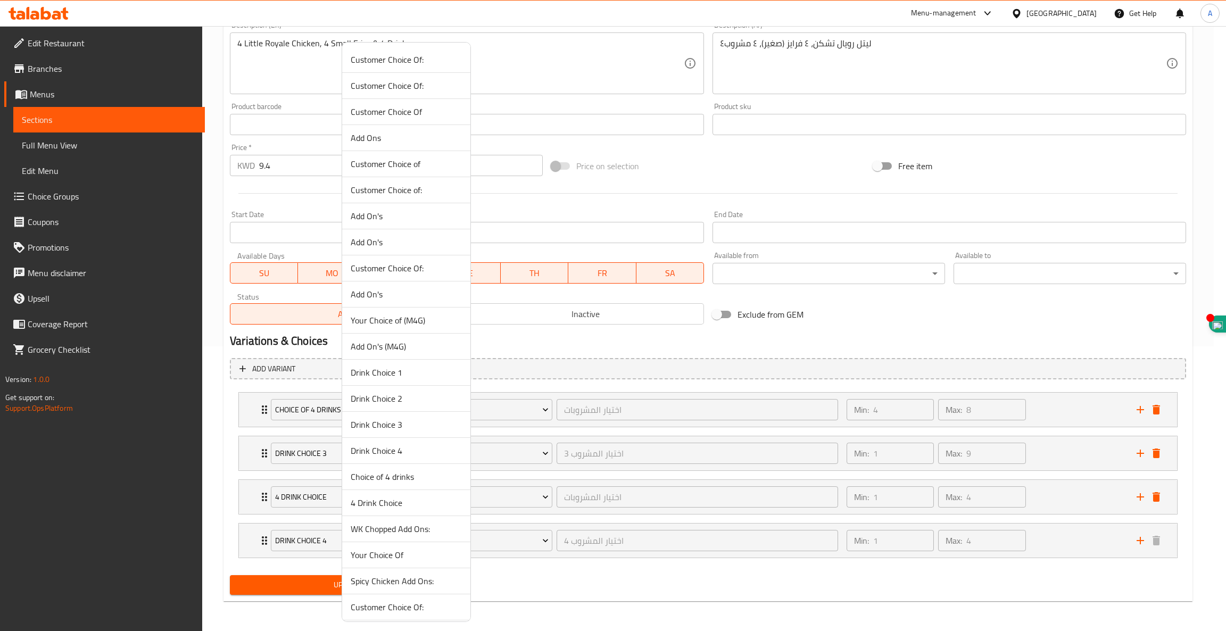
click at [373, 512] on li "4 Drink Choice" at bounding box center [406, 503] width 128 height 26
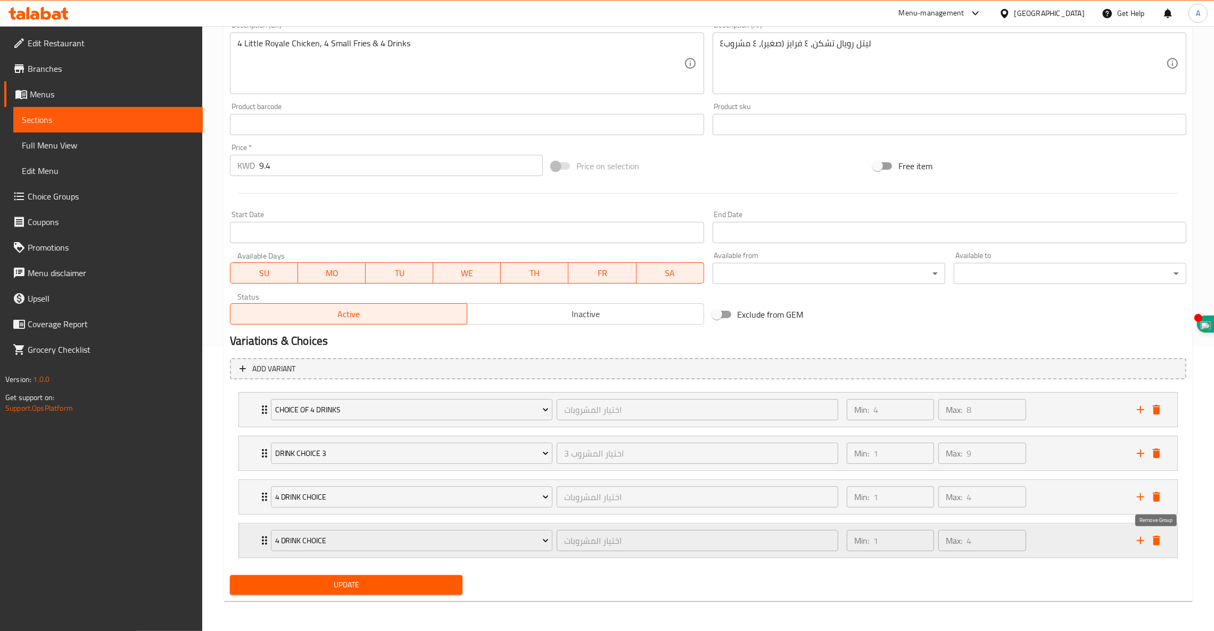
click at [1160, 538] on icon "delete" at bounding box center [1156, 540] width 13 height 13
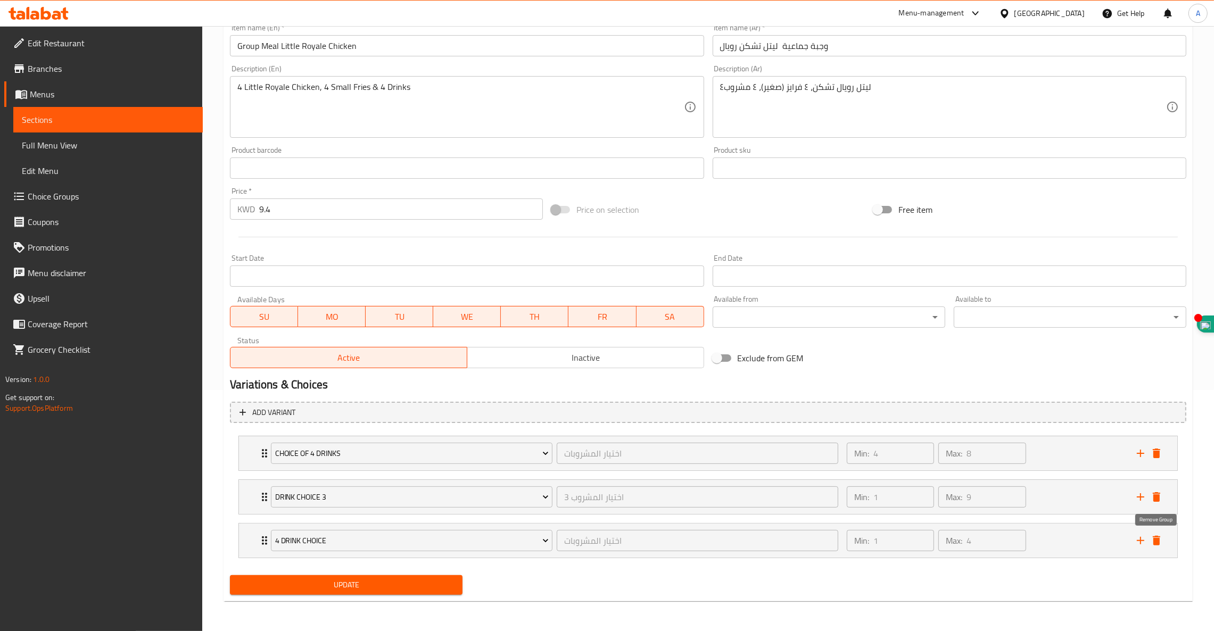
scroll to position [241, 0]
click at [1160, 498] on icon "delete" at bounding box center [1156, 497] width 13 height 13
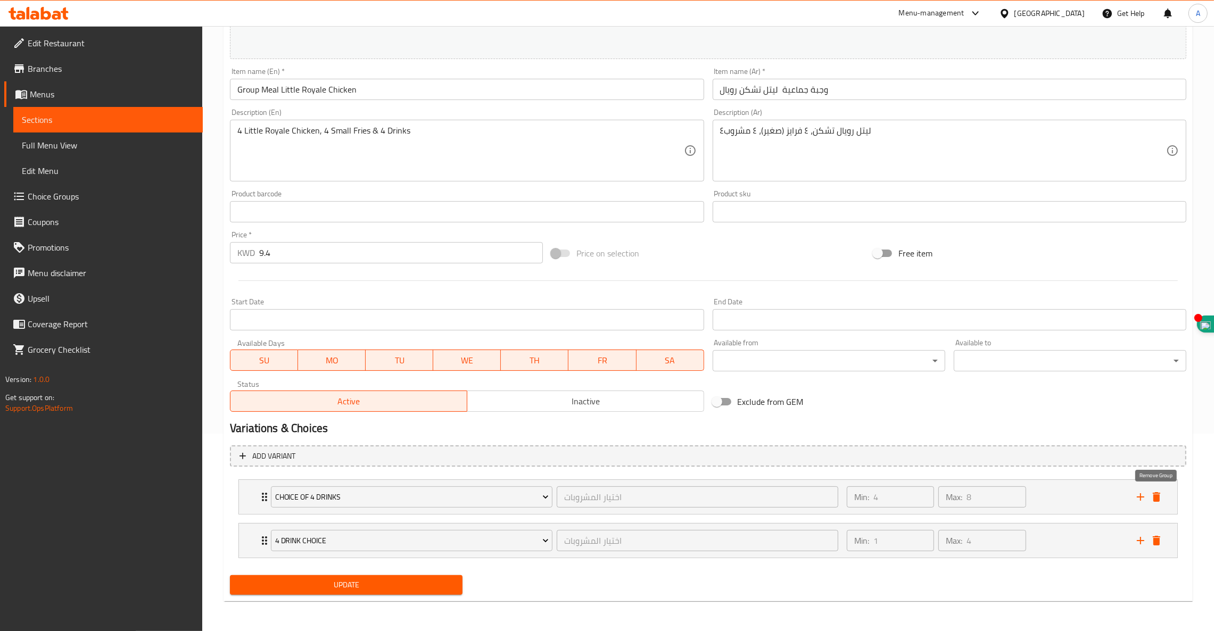
scroll to position [197, 0]
click at [1160, 542] on icon "delete" at bounding box center [1156, 541] width 13 height 13
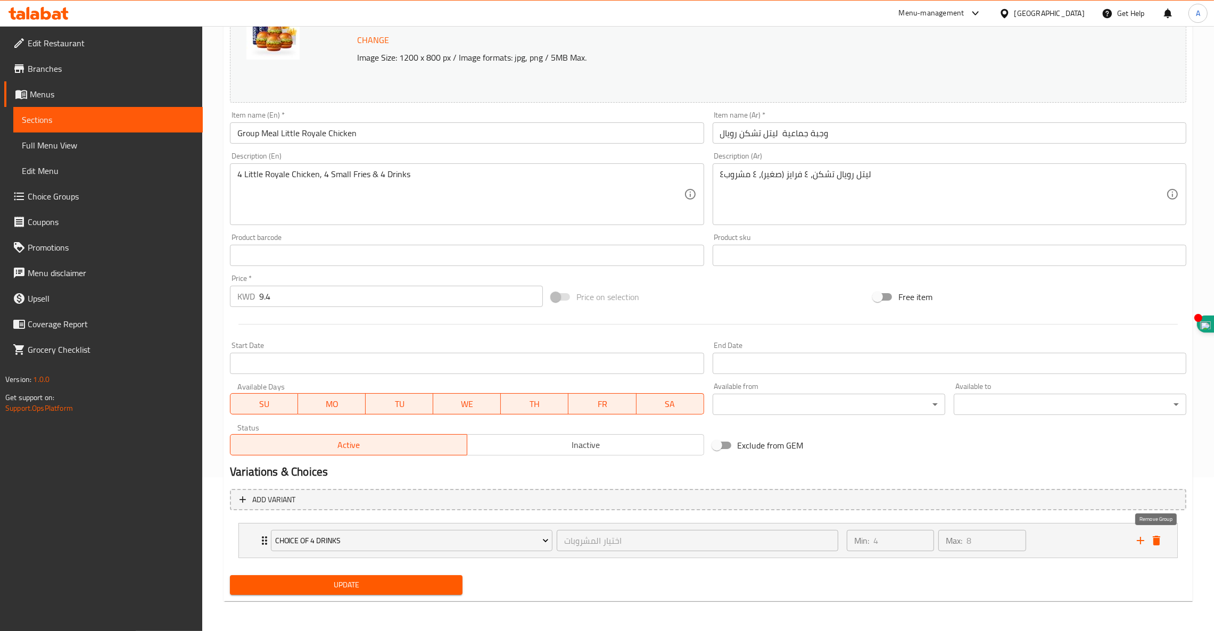
scroll to position [154, 0]
click at [318, 589] on span "Update" at bounding box center [346, 585] width 216 height 13
click at [362, 587] on span "Update" at bounding box center [346, 585] width 216 height 13
click at [328, 543] on span "Choice of 4 drinks" at bounding box center [412, 540] width 274 height 13
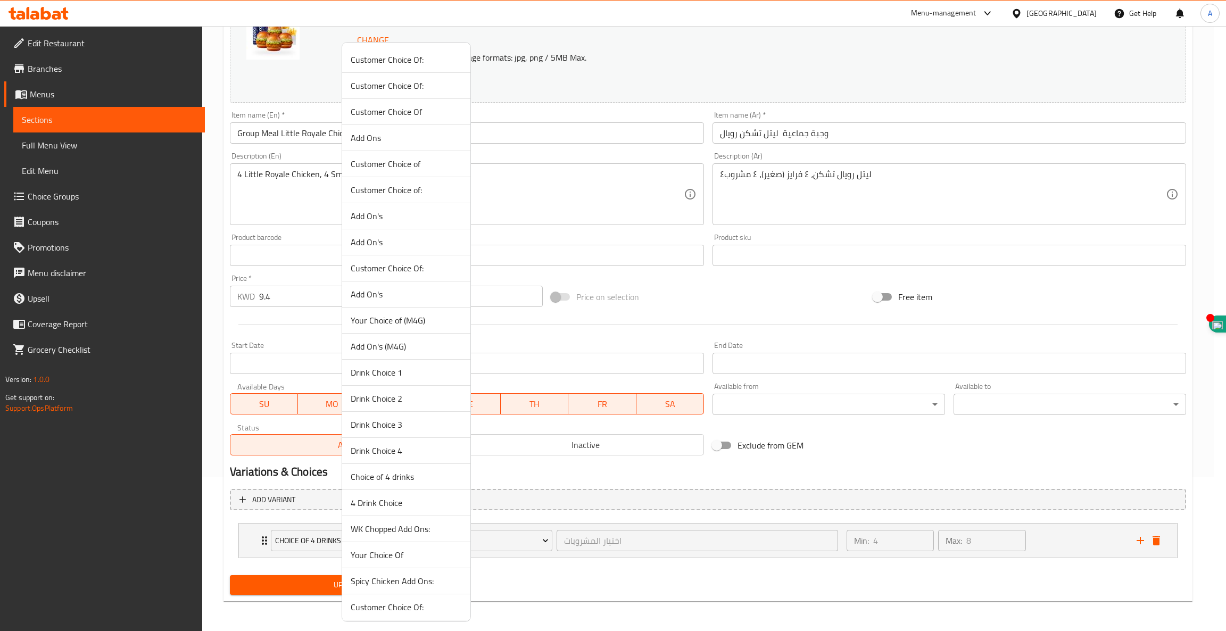
click at [257, 542] on div at bounding box center [613, 315] width 1226 height 631
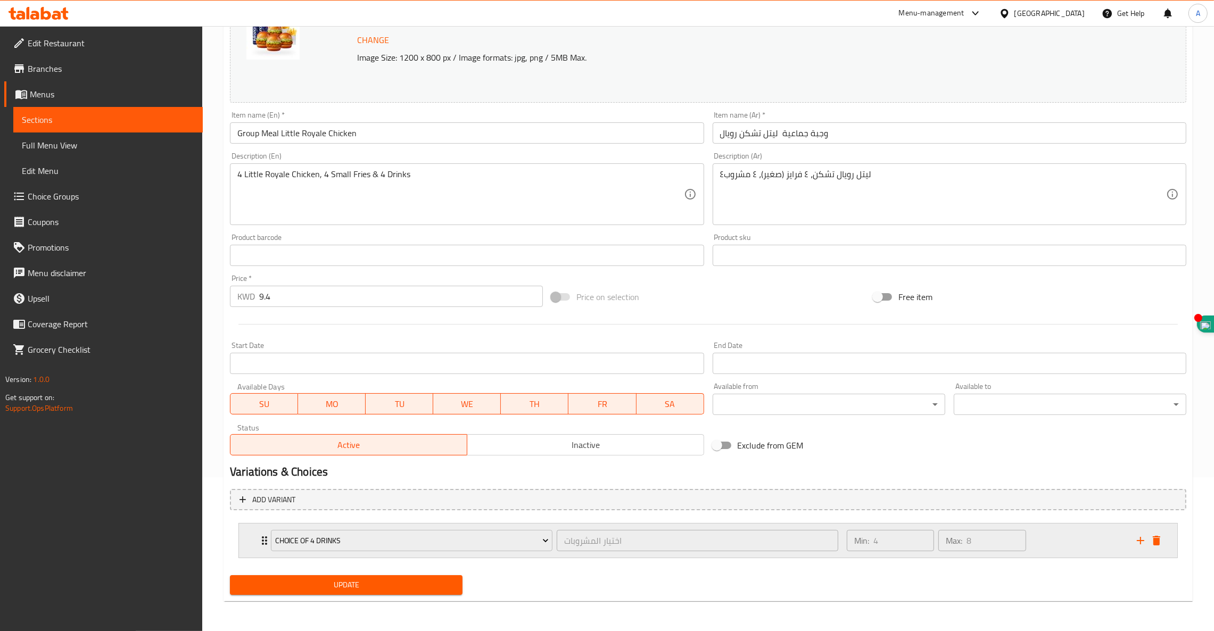
click at [261, 542] on icon "Expand" at bounding box center [264, 540] width 13 height 13
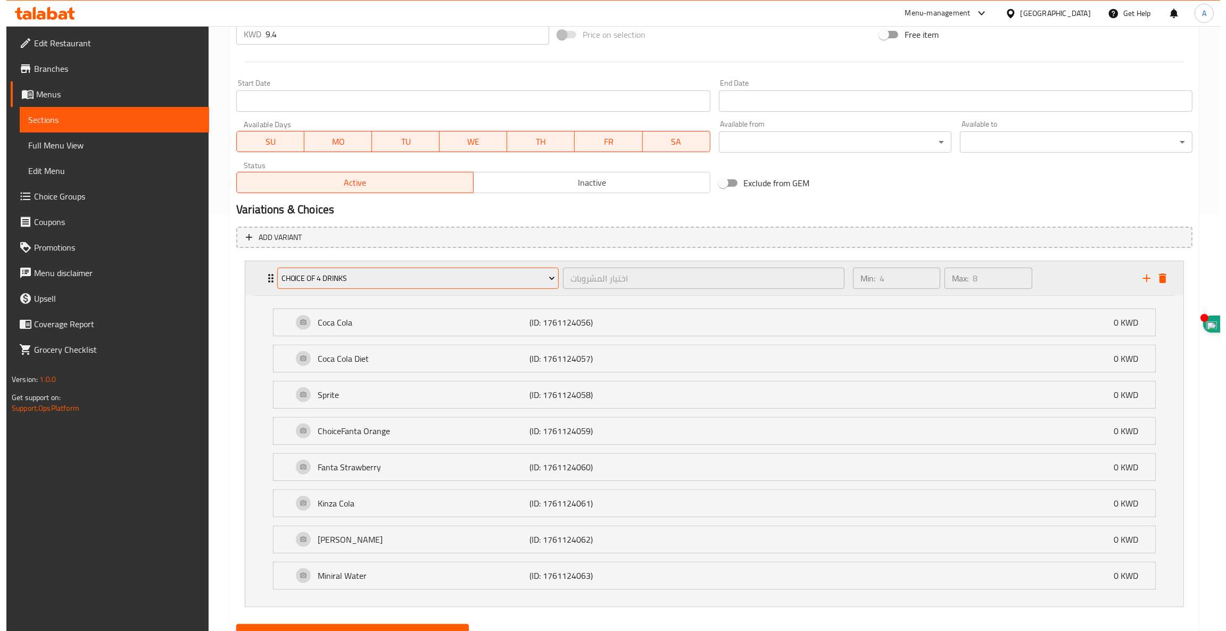
scroll to position [417, 0]
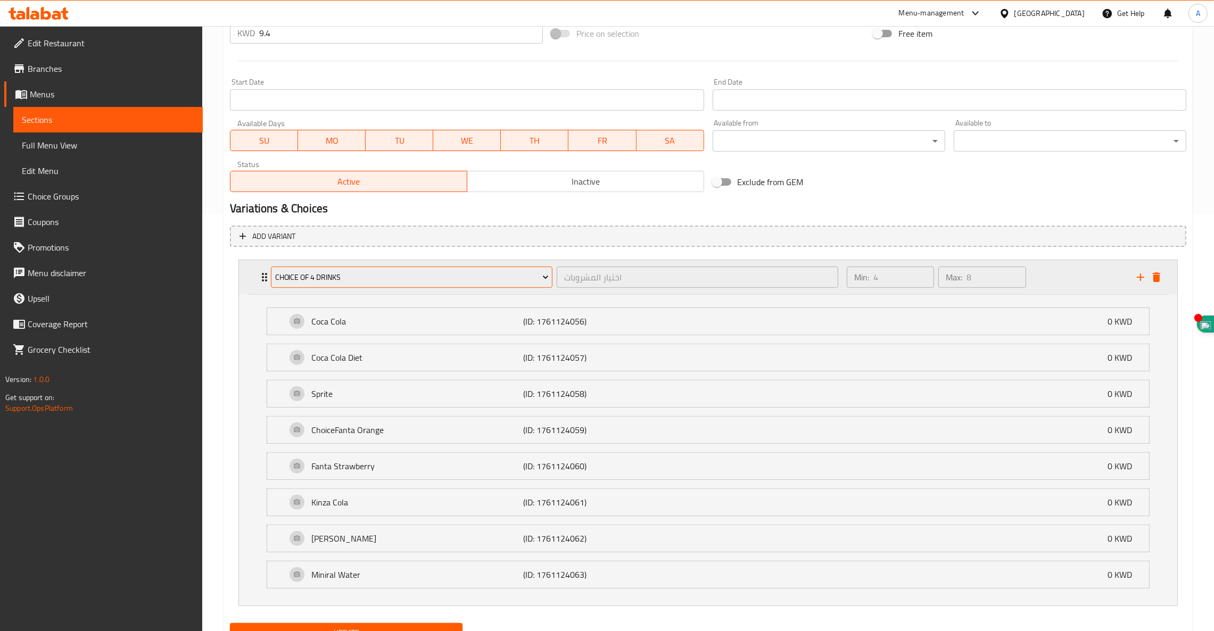
click at [397, 279] on span "Choice of 4 drinks" at bounding box center [412, 277] width 274 height 13
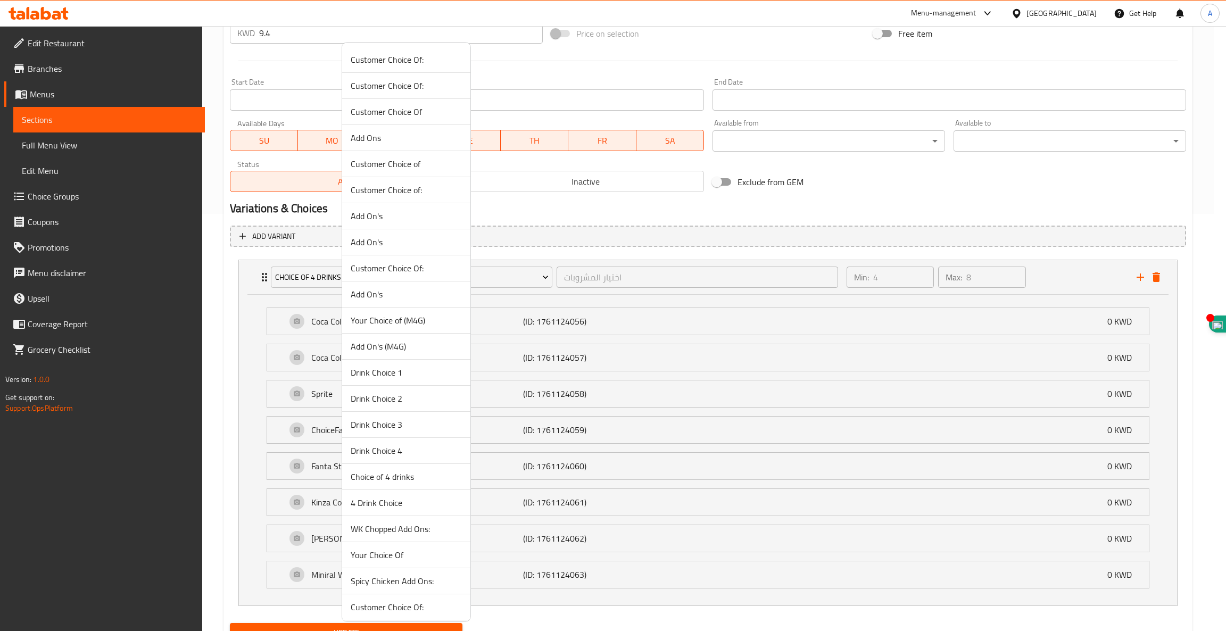
click at [375, 348] on span "Add On's (M4G)" at bounding box center [406, 346] width 111 height 13
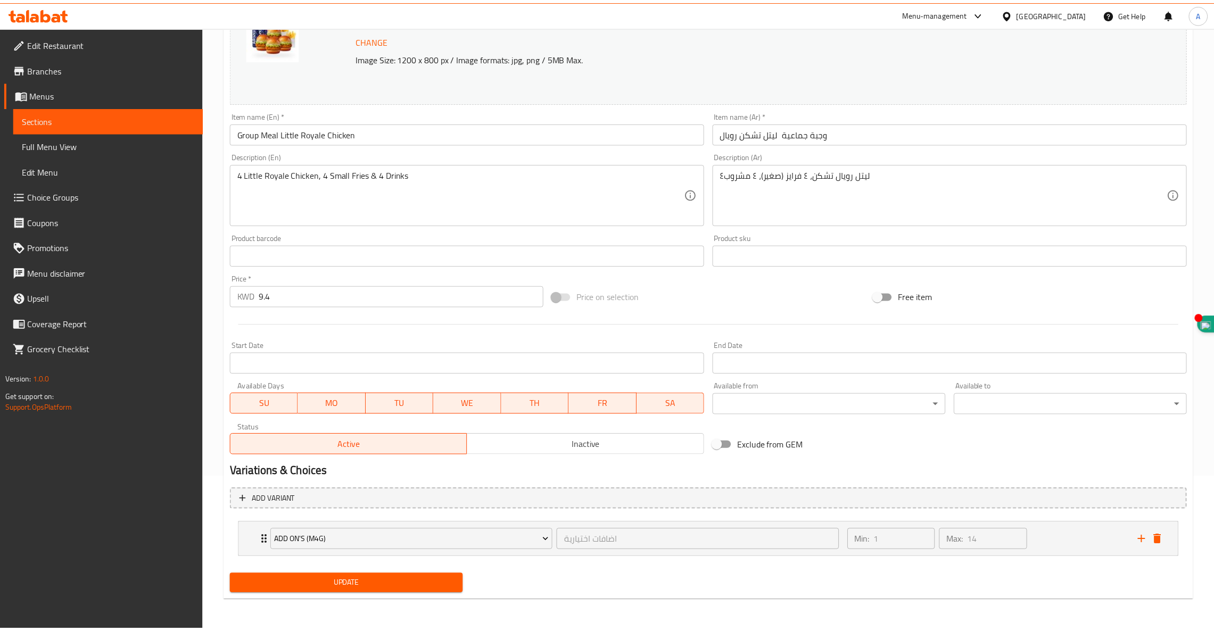
scroll to position [154, 0]
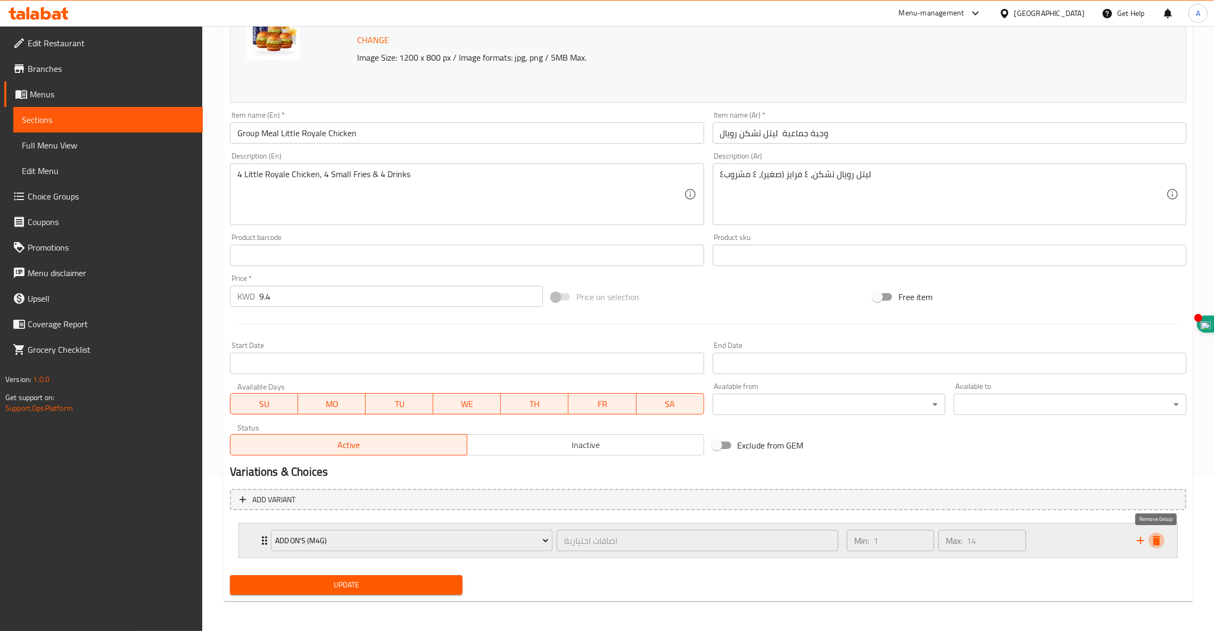
click at [1156, 546] on icon "delete" at bounding box center [1156, 540] width 13 height 13
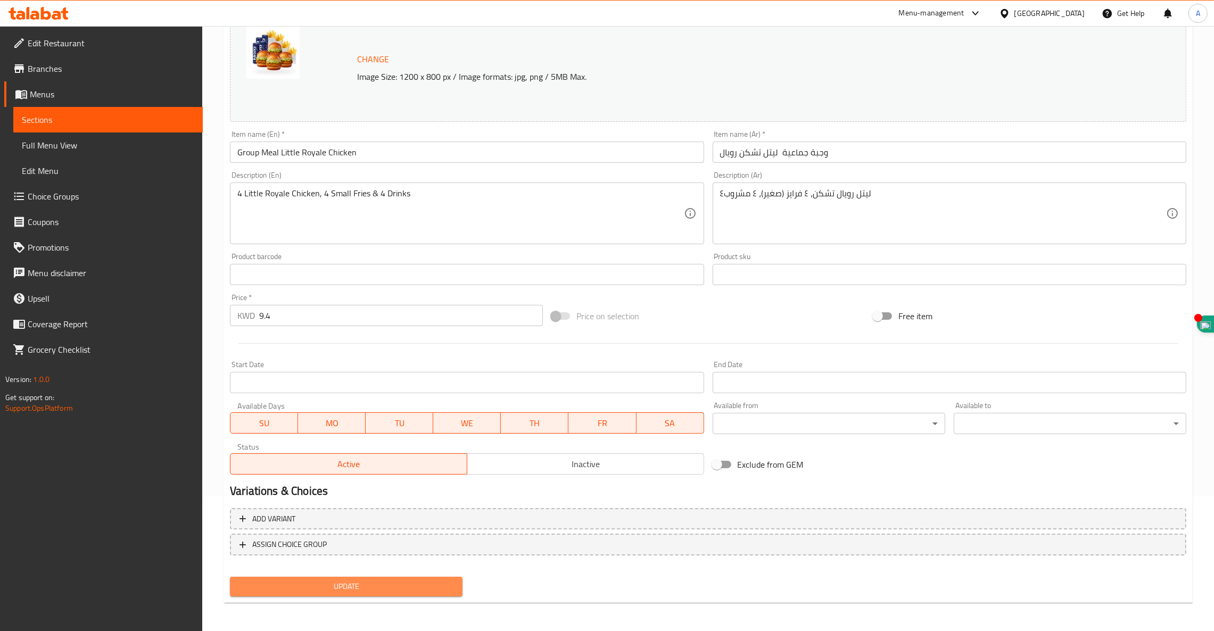
click at [344, 586] on span "Update" at bounding box center [346, 586] width 216 height 13
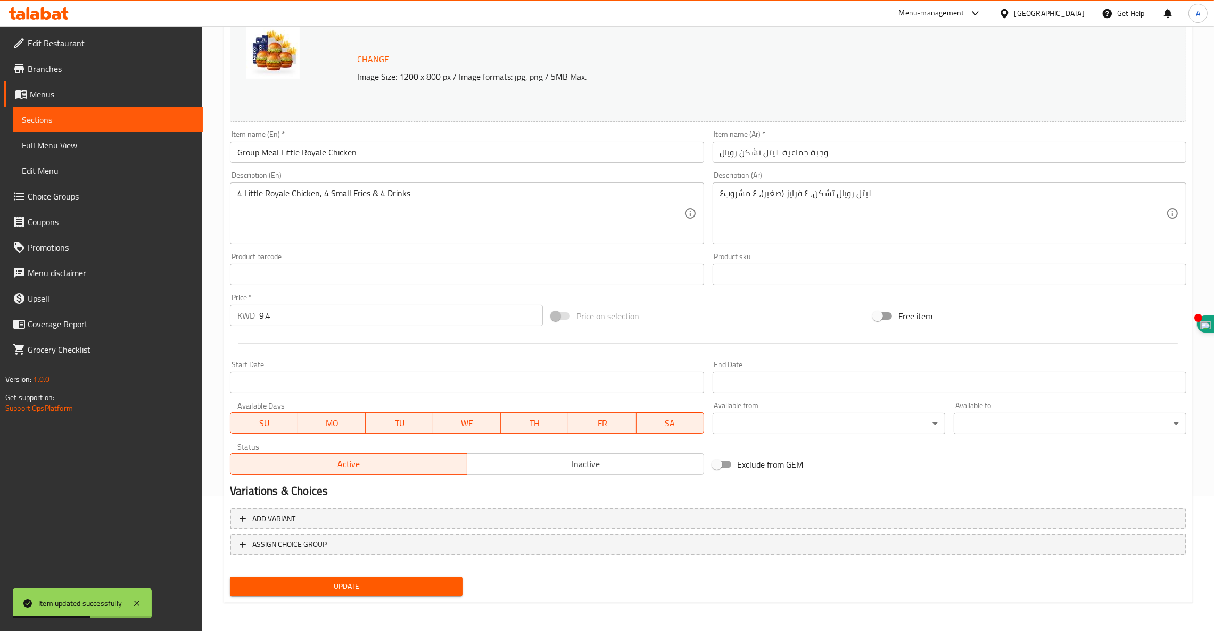
click at [344, 586] on span "Update" at bounding box center [346, 586] width 216 height 13
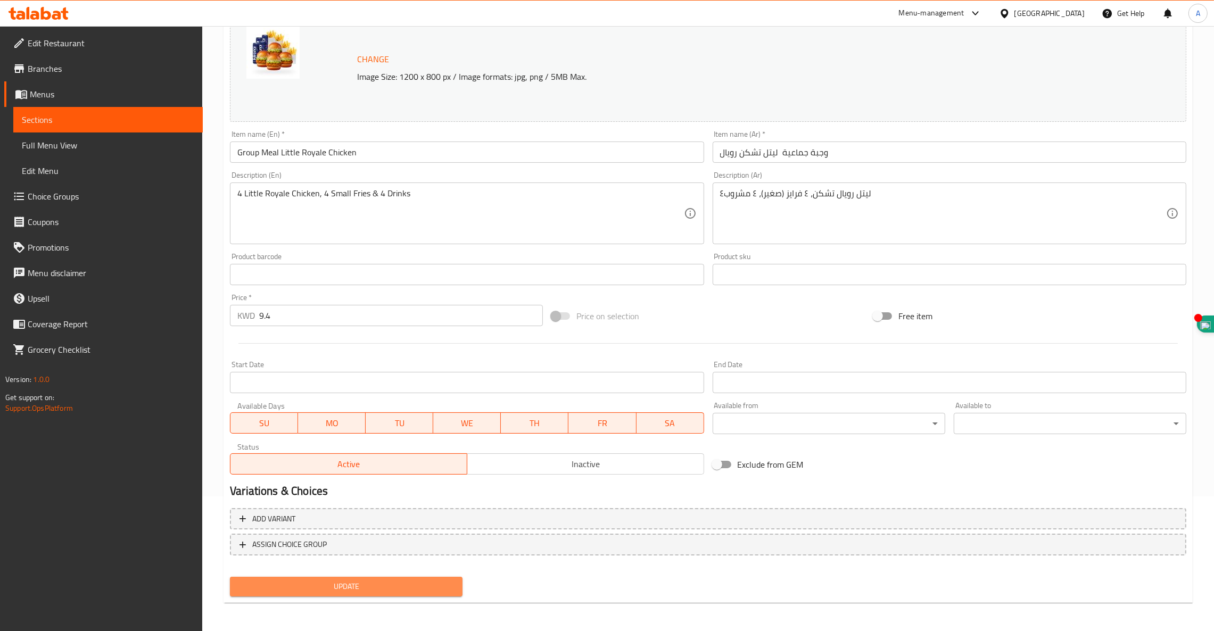
click at [338, 587] on span "Update" at bounding box center [346, 586] width 216 height 13
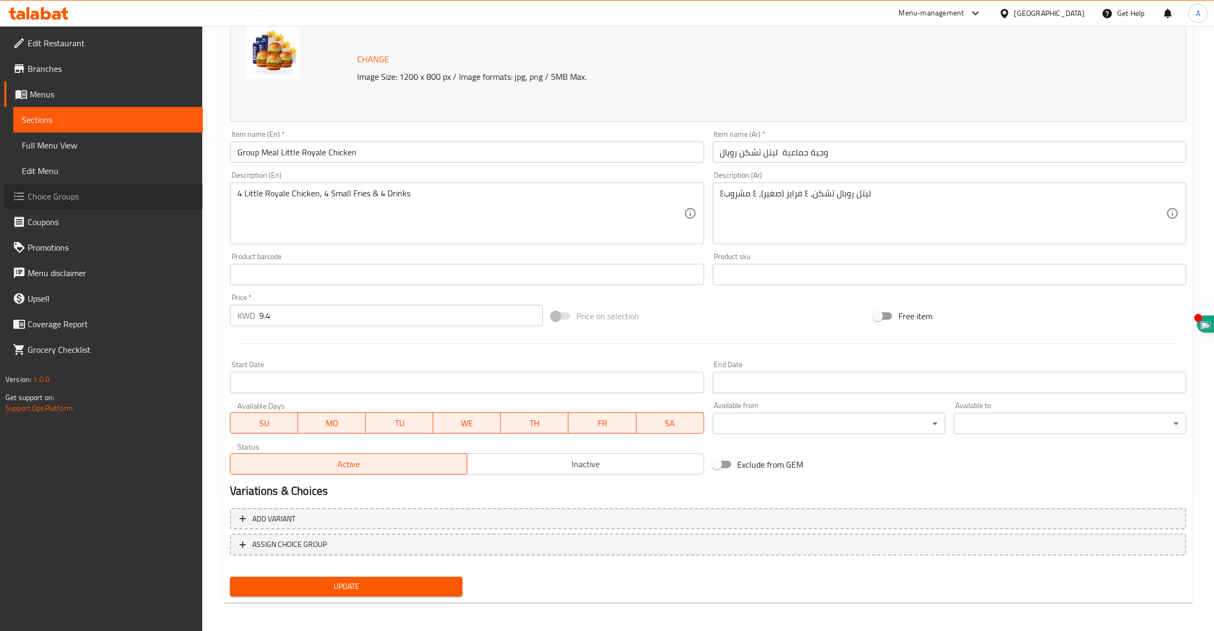
click at [63, 193] on span "Choice Groups" at bounding box center [111, 196] width 167 height 13
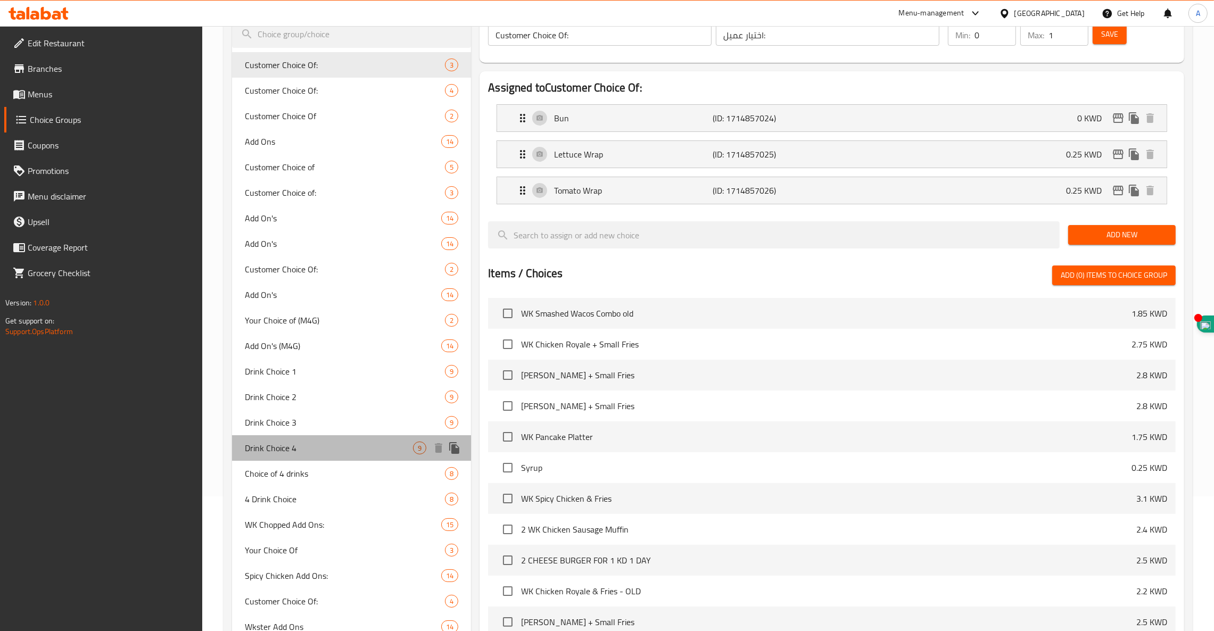
click at [267, 449] on span "Drink Choice 4" at bounding box center [329, 448] width 168 height 13
type input "Drink Choice 4"
type input "اختيار المشروب 4"
type input "1"
type input "4"
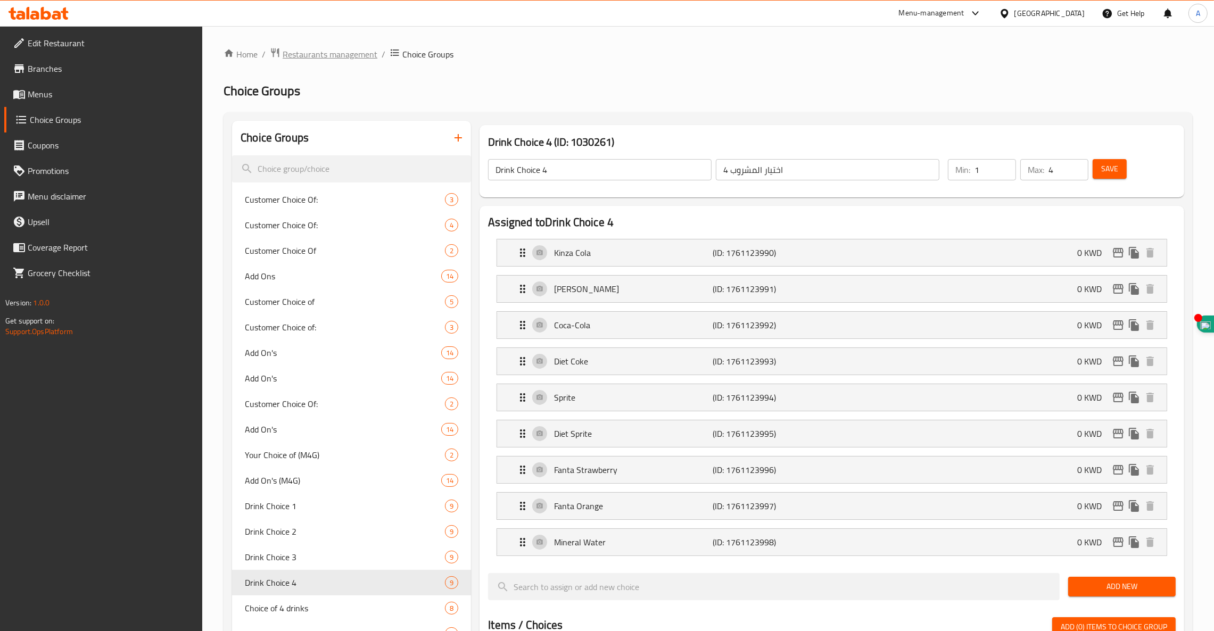
click at [322, 51] on span "Restaurants management" at bounding box center [330, 54] width 95 height 13
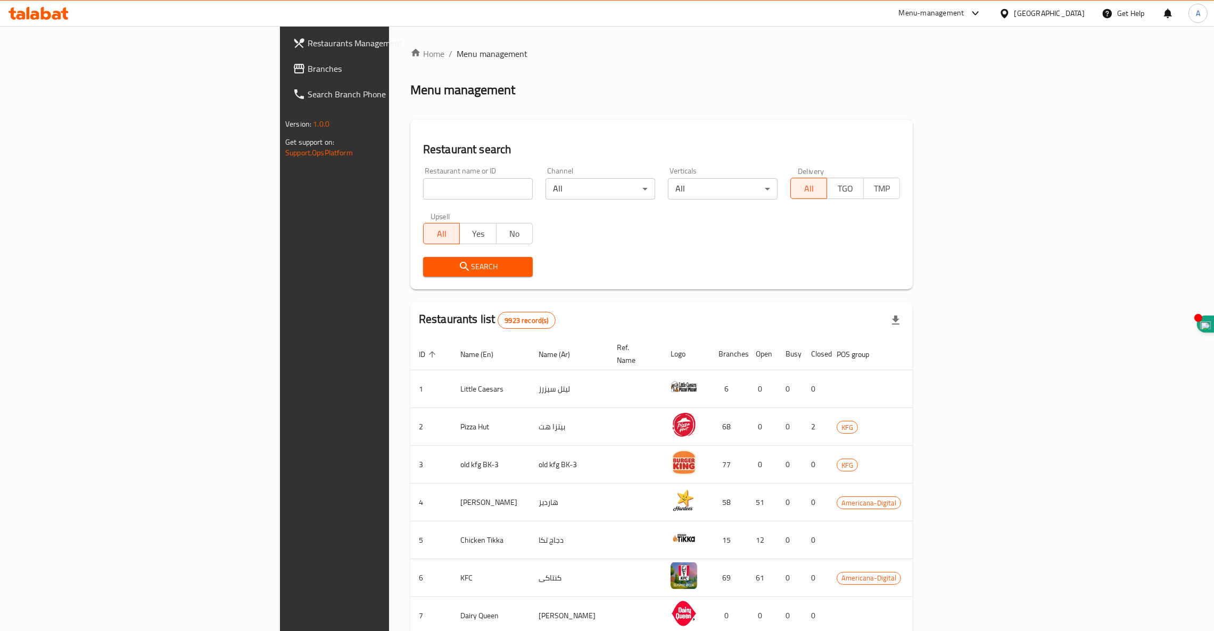
click at [423, 186] on input "search" at bounding box center [478, 188] width 110 height 21
type input "DUNKIN"
click at [432, 268] on span "Search" at bounding box center [478, 266] width 93 height 13
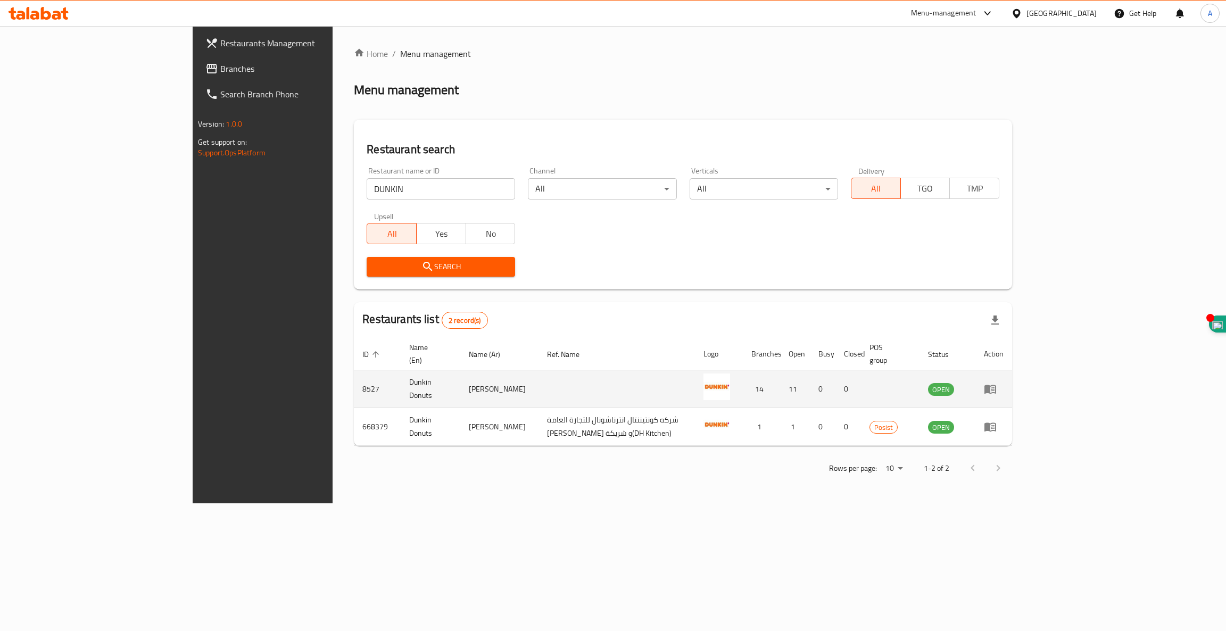
click at [354, 376] on td "8527" at bounding box center [377, 389] width 47 height 38
copy td "8527"
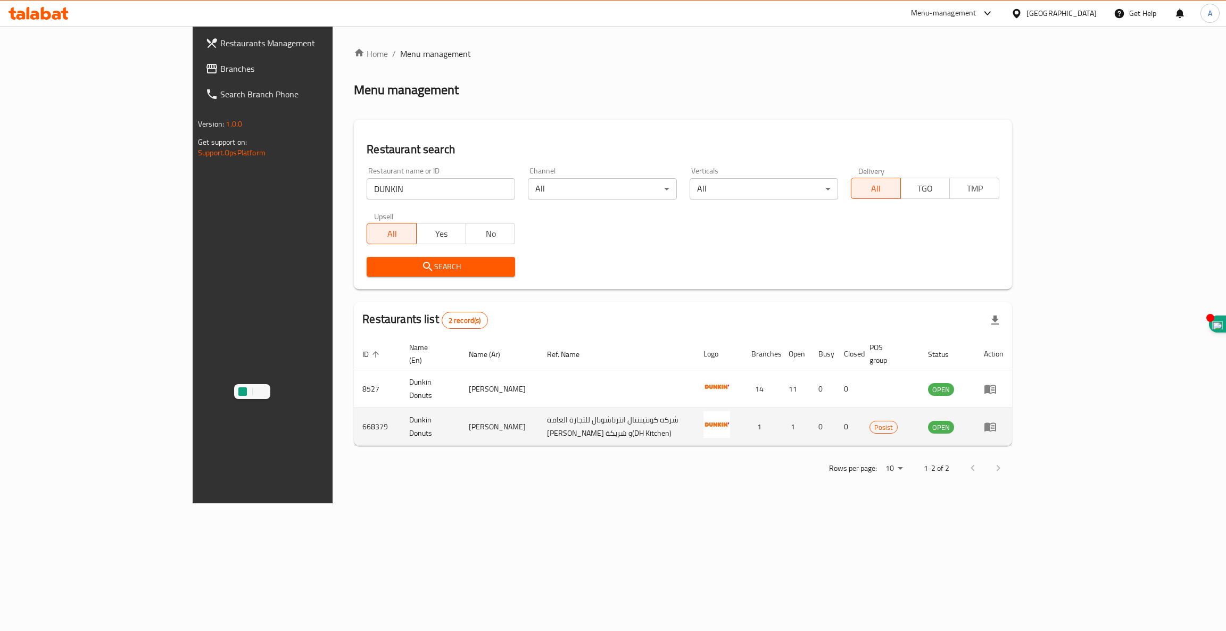
click at [354, 417] on td "668379" at bounding box center [377, 427] width 47 height 38
copy td "668379"
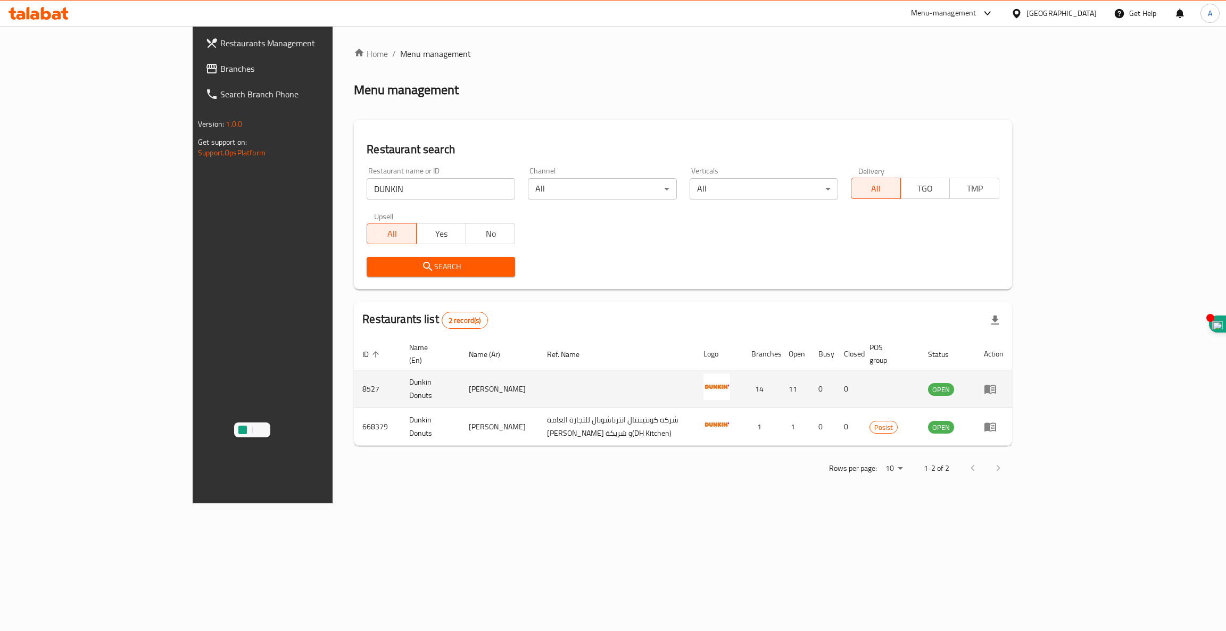
click at [354, 380] on td "8527" at bounding box center [377, 389] width 47 height 38
copy td "8527"
